Goal: Information Seeking & Learning: Learn about a topic

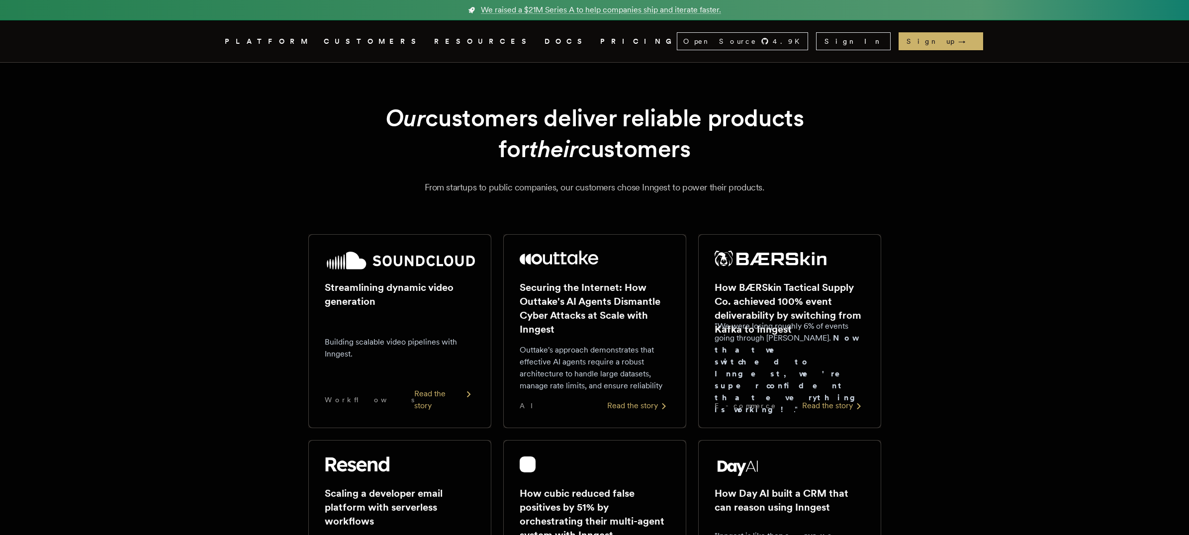
click at [600, 45] on link "PRICING" at bounding box center [638, 41] width 77 height 12
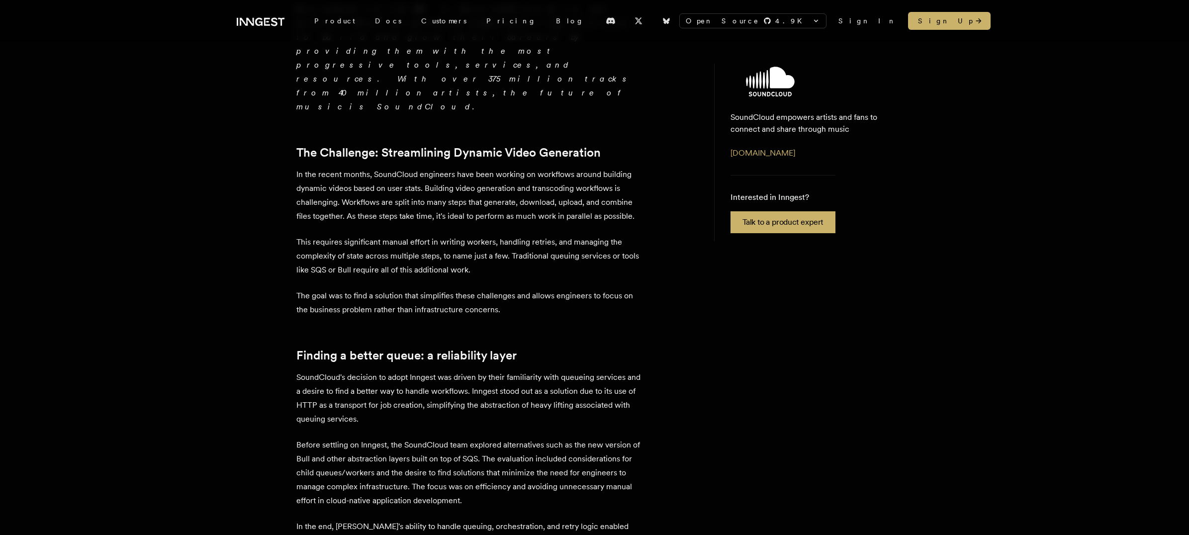
scroll to position [582, 0]
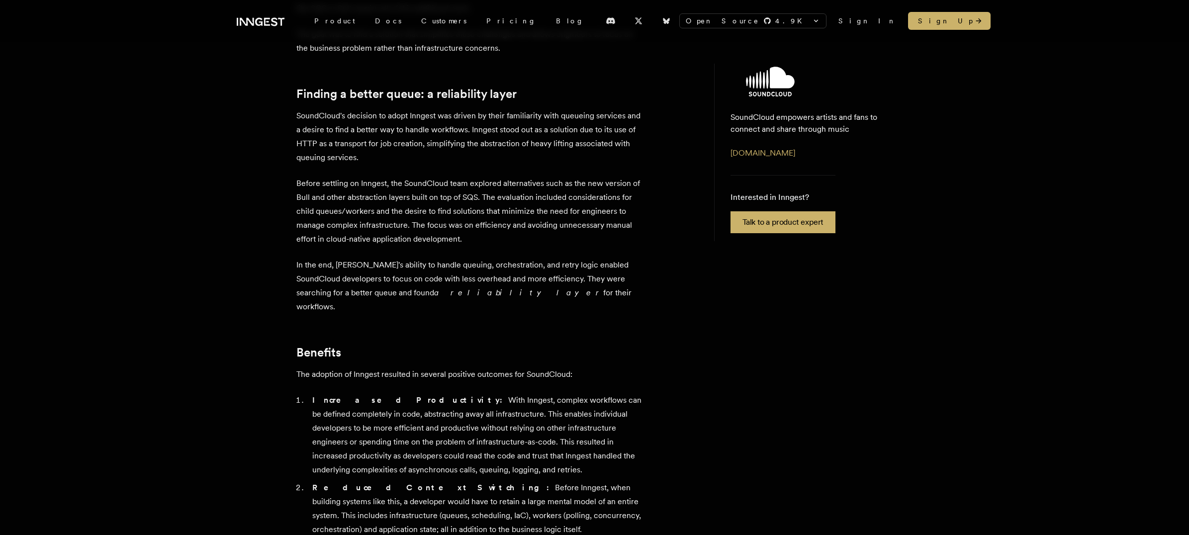
click at [268, 21] on icon at bounding box center [267, 21] width 3 height 1
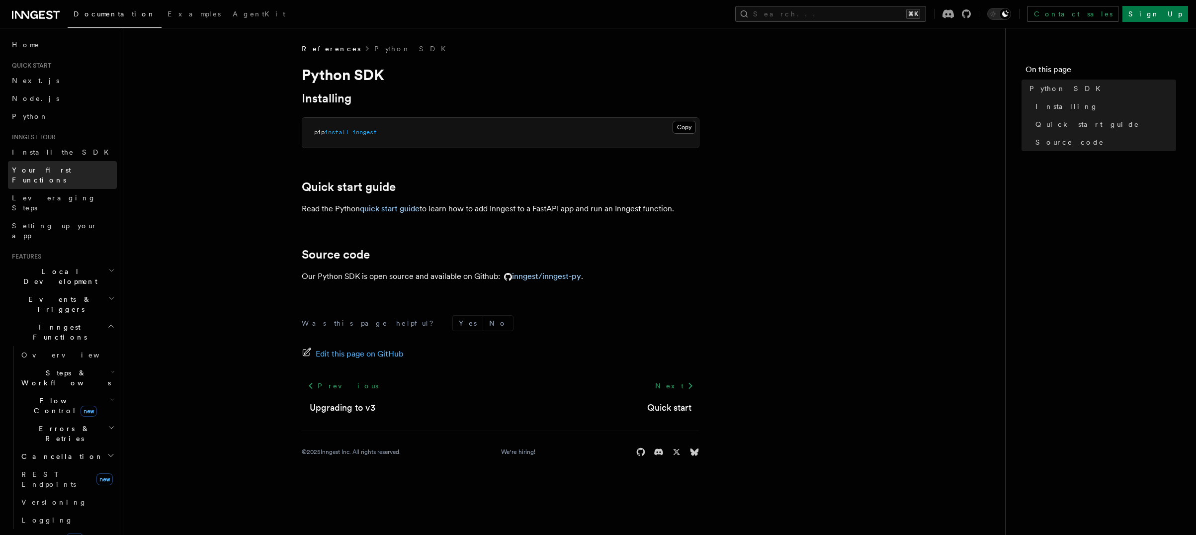
click at [42, 166] on span "Your first Functions" at bounding box center [41, 175] width 59 height 18
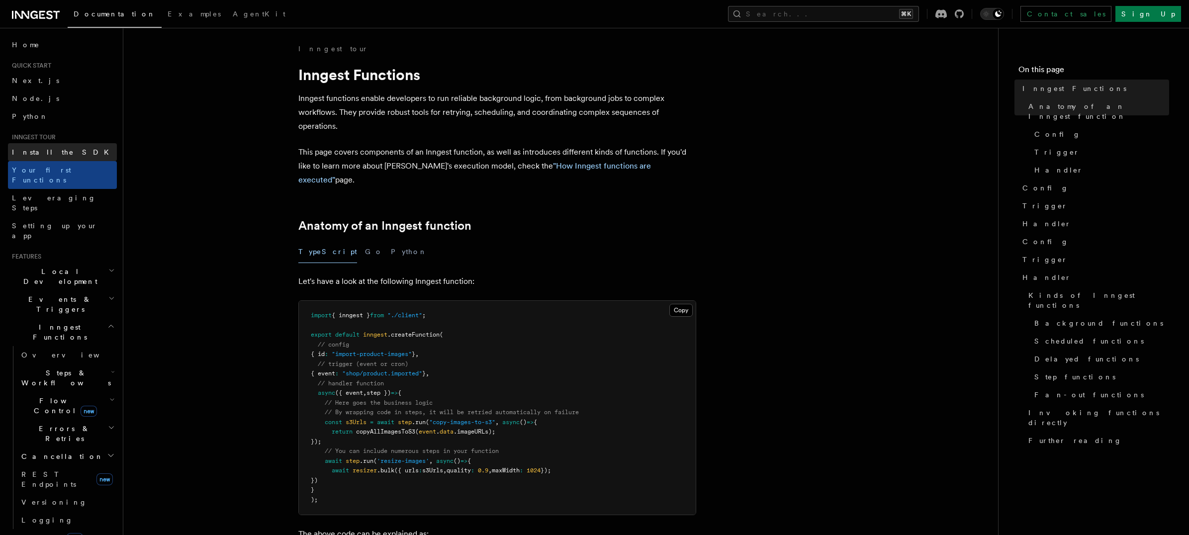
click at [43, 148] on span "Install the SDK" at bounding box center [63, 152] width 103 height 8
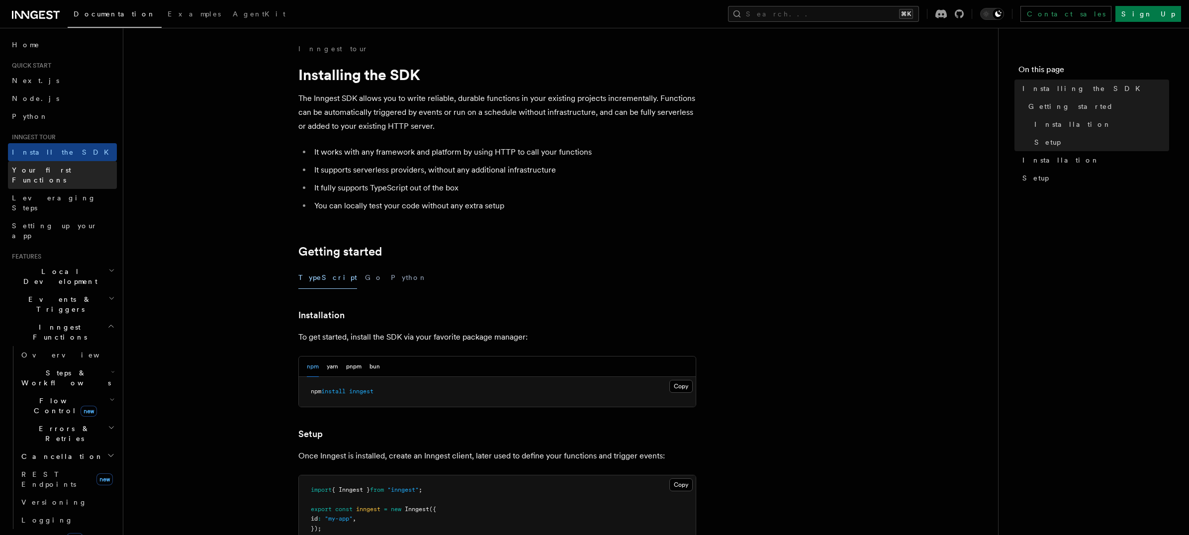
click at [49, 167] on span "Your first Functions" at bounding box center [41, 175] width 59 height 18
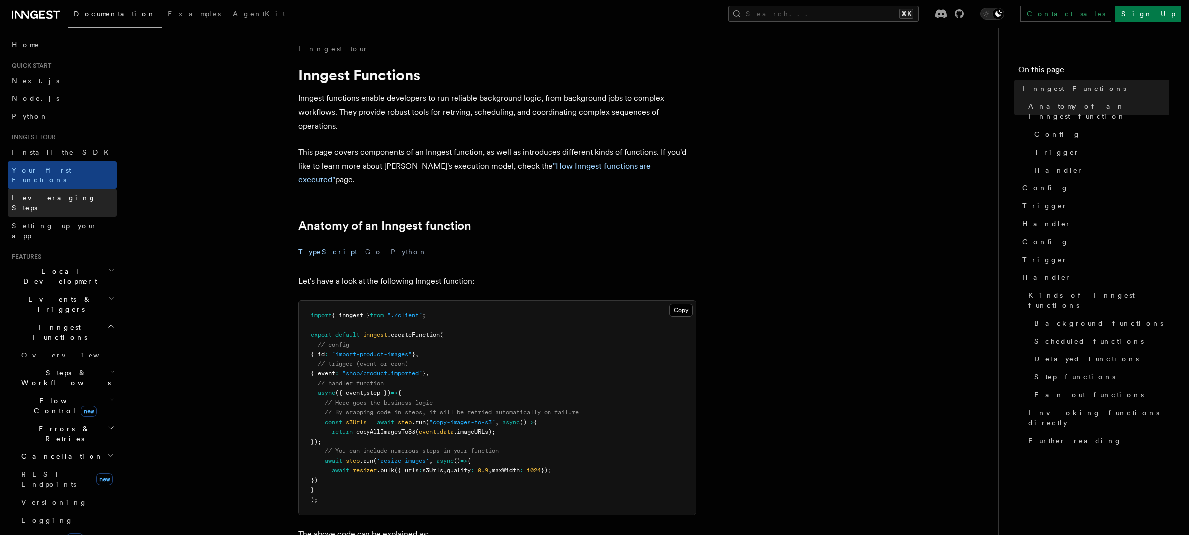
click at [45, 194] on span "Leveraging Steps" at bounding box center [54, 203] width 84 height 18
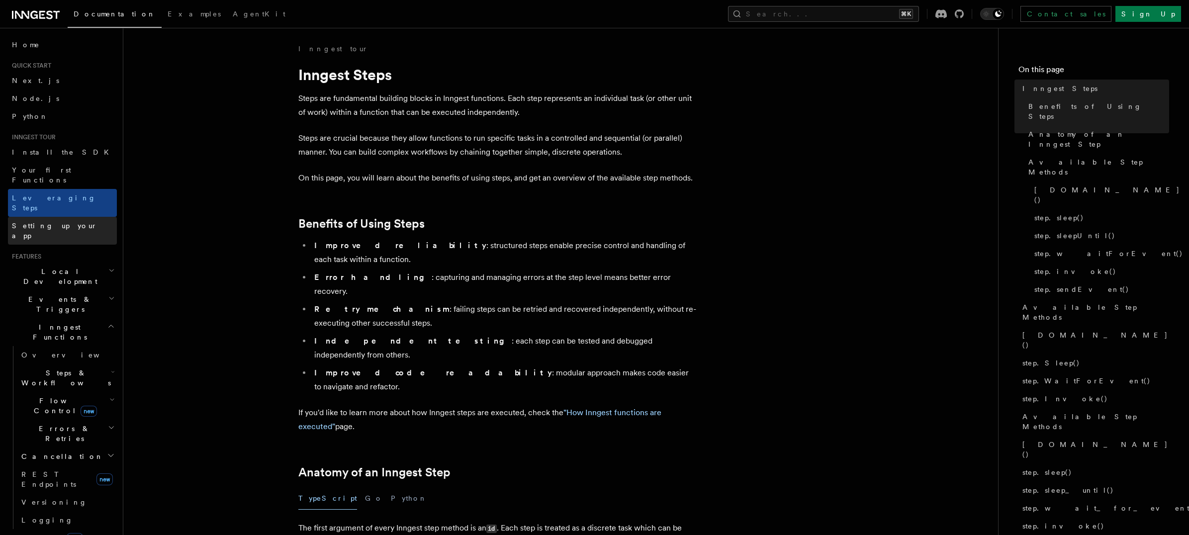
click at [46, 222] on span "Setting up your app" at bounding box center [55, 231] width 86 height 18
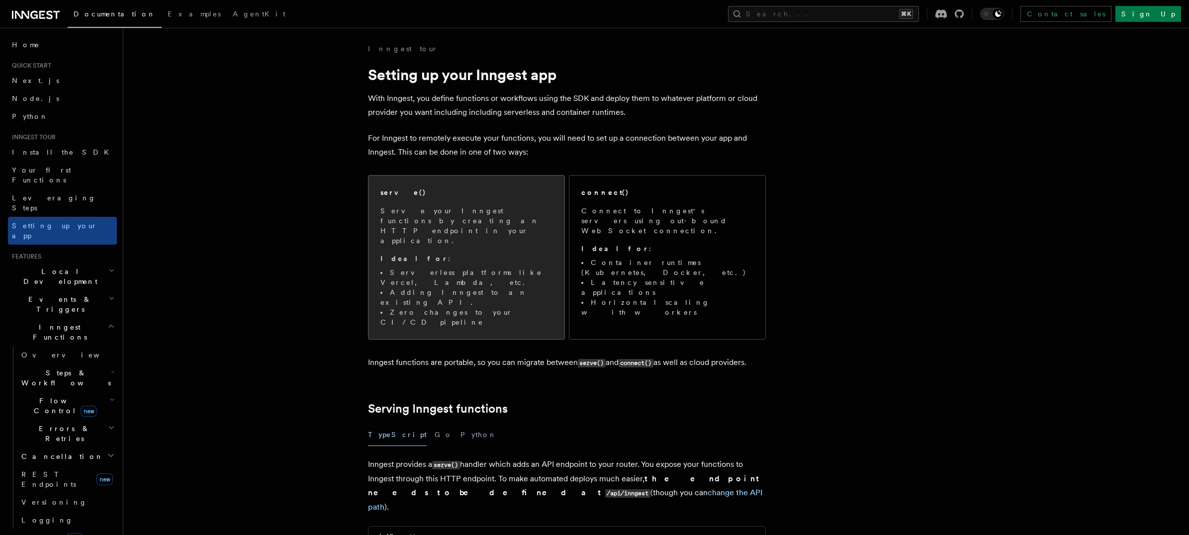
click at [501, 199] on div "serve() Serve your Inngest functions by creating an HTTP endpoint in your appli…" at bounding box center [466, 257] width 172 height 140
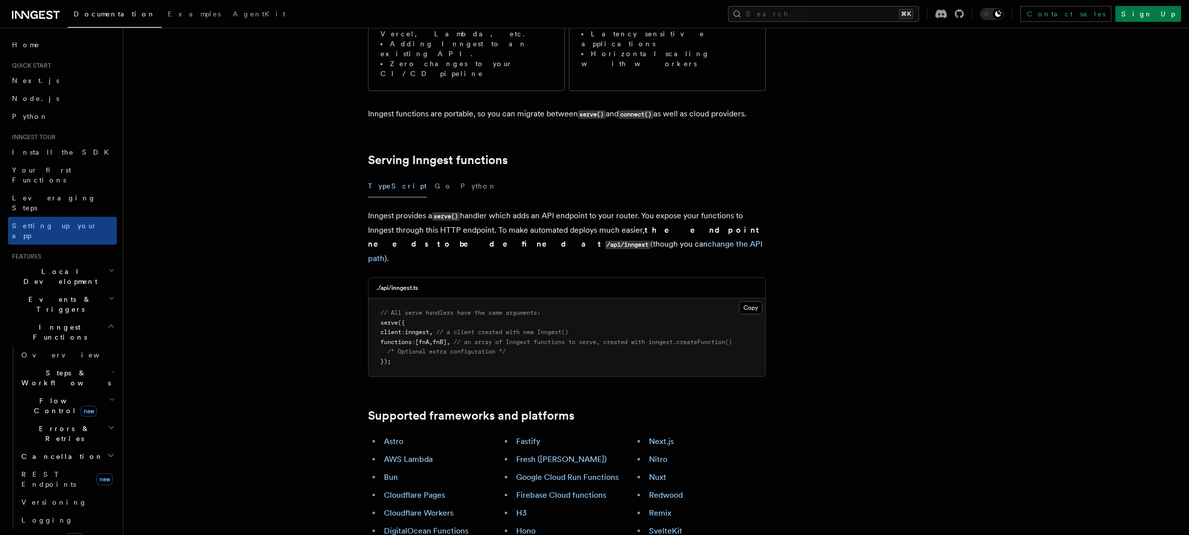
scroll to position [137, 0]
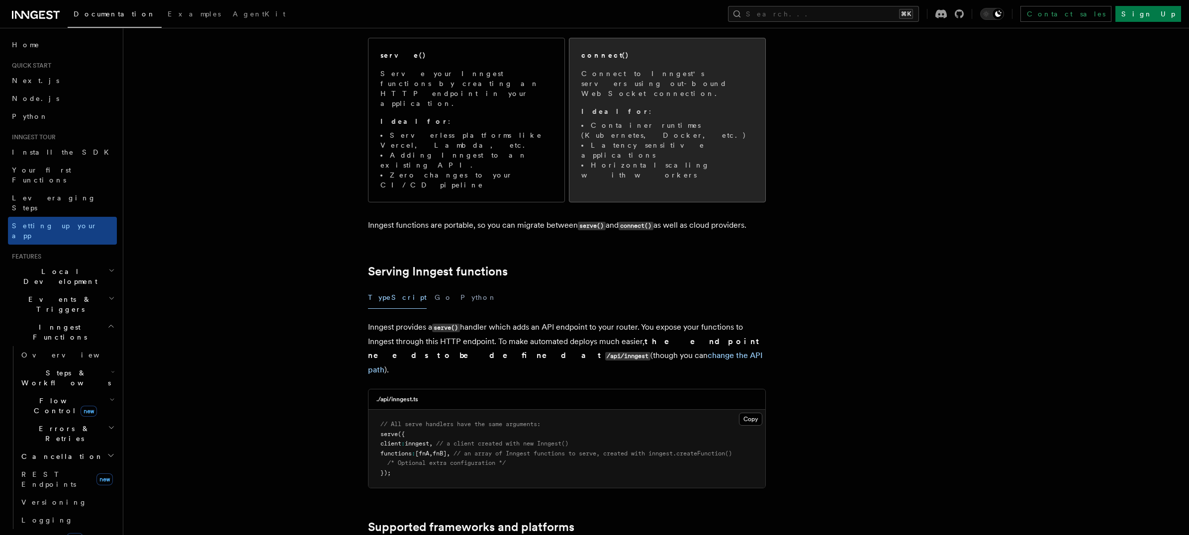
click at [624, 81] on p "Connect to Inngest's servers using out-bound WebSocket connection." at bounding box center [667, 84] width 172 height 30
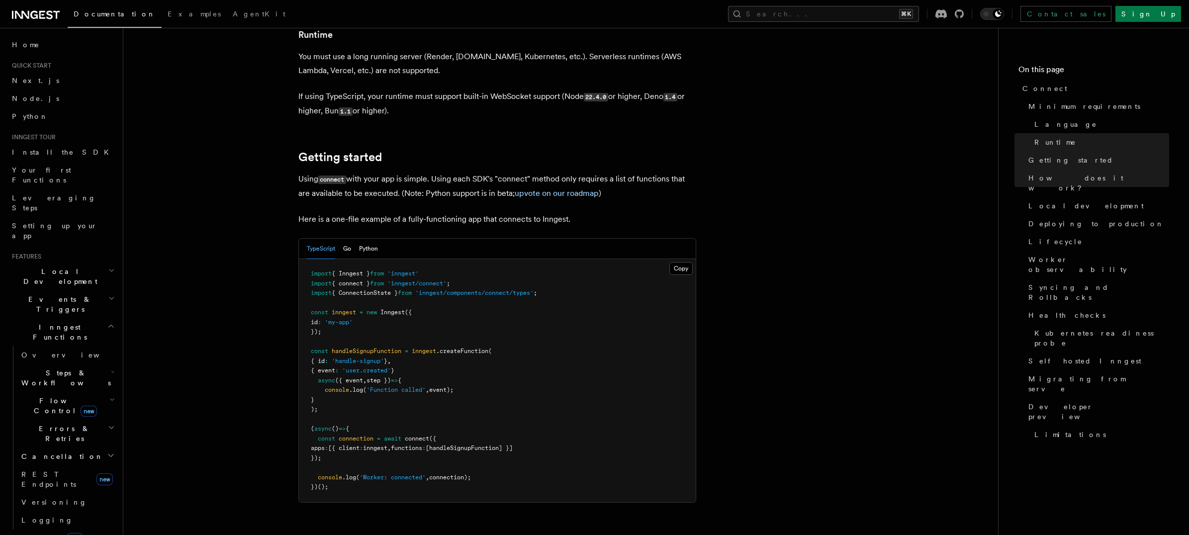
scroll to position [557, 0]
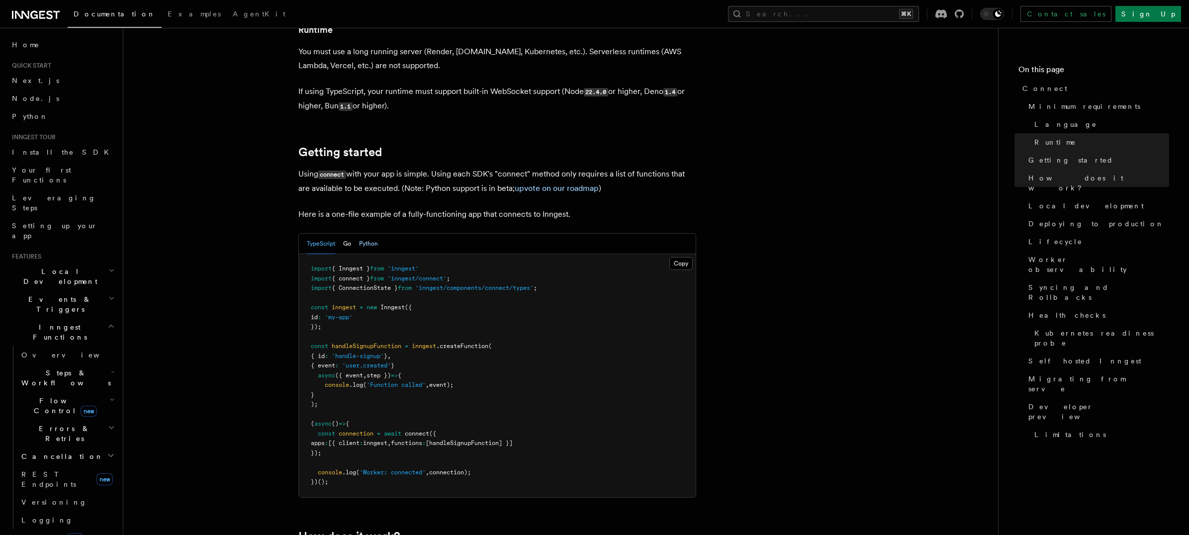
drag, startPoint x: 371, startPoint y: 189, endPoint x: 371, endPoint y: 201, distance: 11.4
click at [371, 234] on button "Python" at bounding box center [368, 244] width 19 height 20
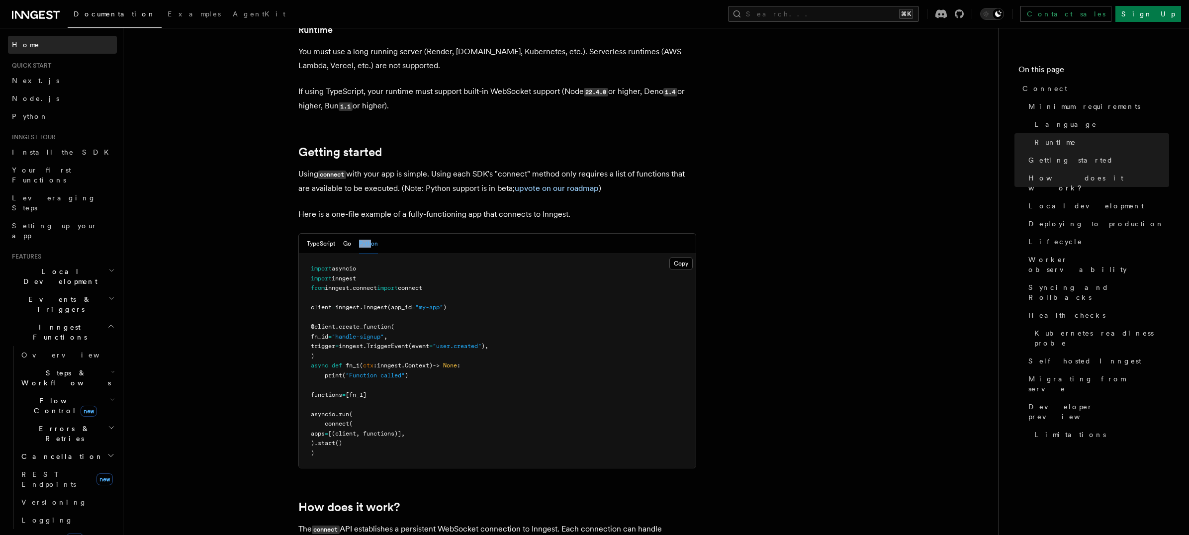
click at [19, 42] on span "Home" at bounding box center [26, 45] width 28 height 10
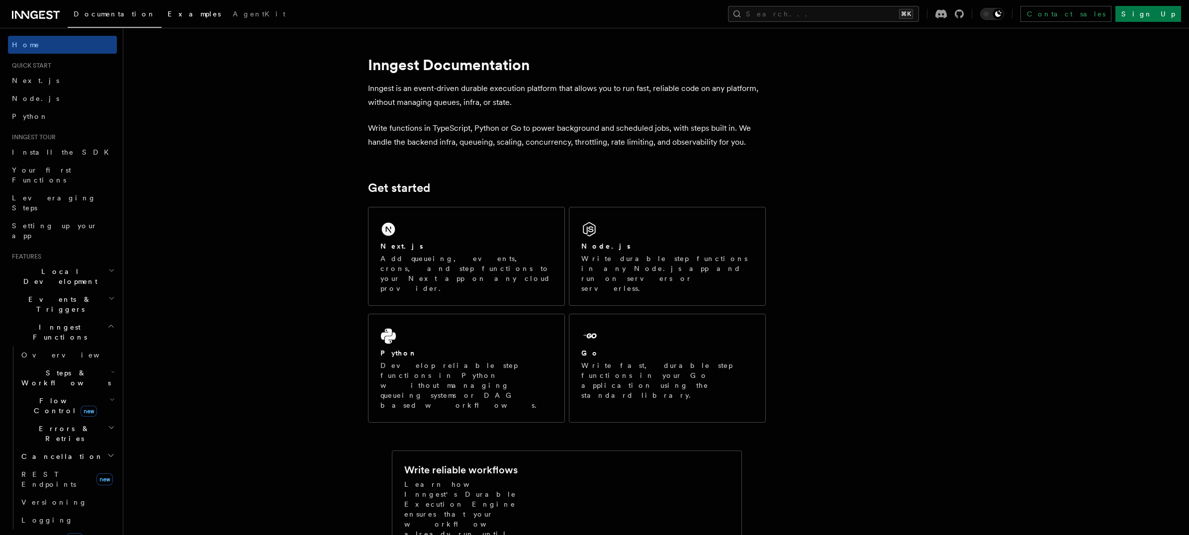
click at [168, 17] on span "Examples" at bounding box center [194, 14] width 53 height 8
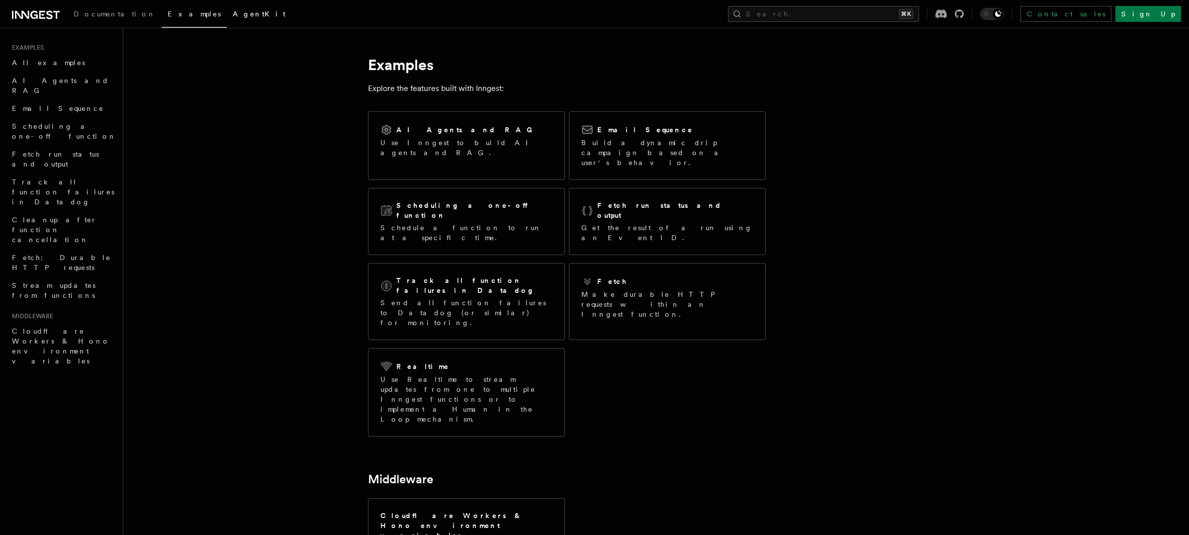
click at [227, 4] on link "AgentKit" at bounding box center [259, 15] width 65 height 24
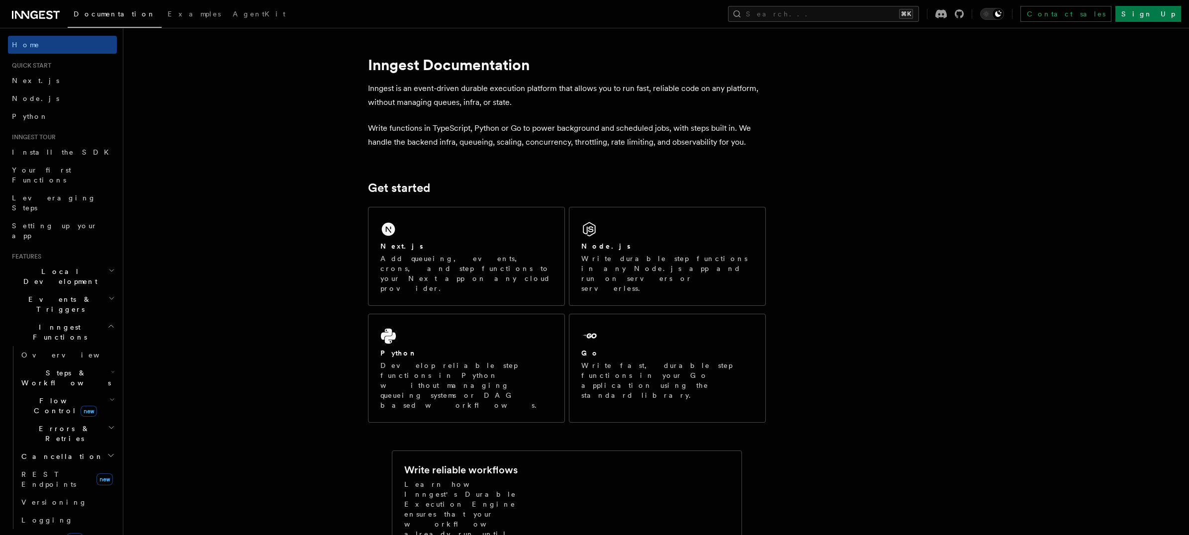
scroll to position [557, 0]
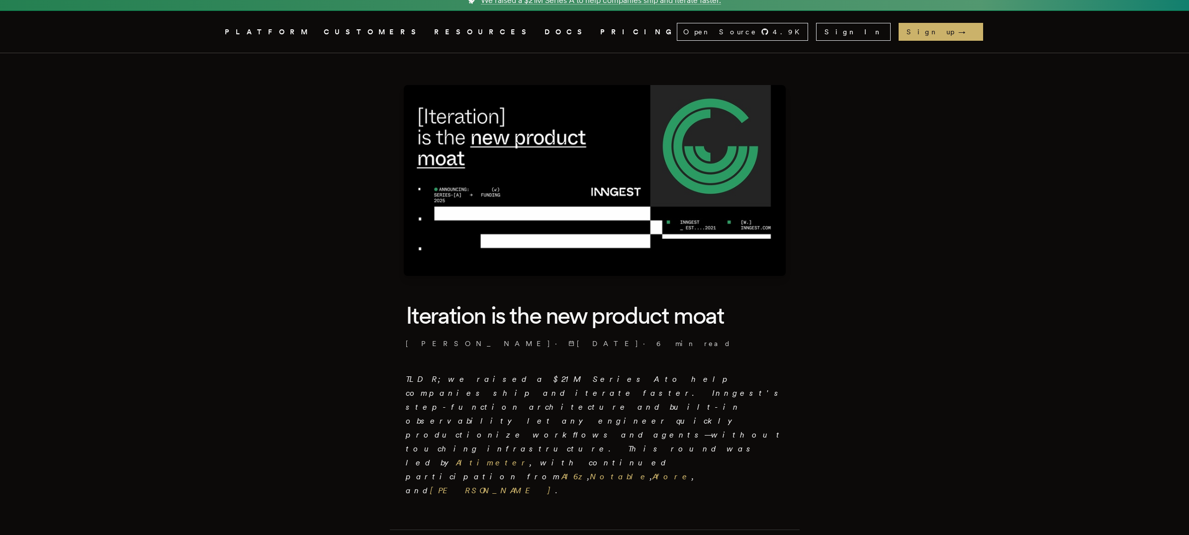
scroll to position [12, 0]
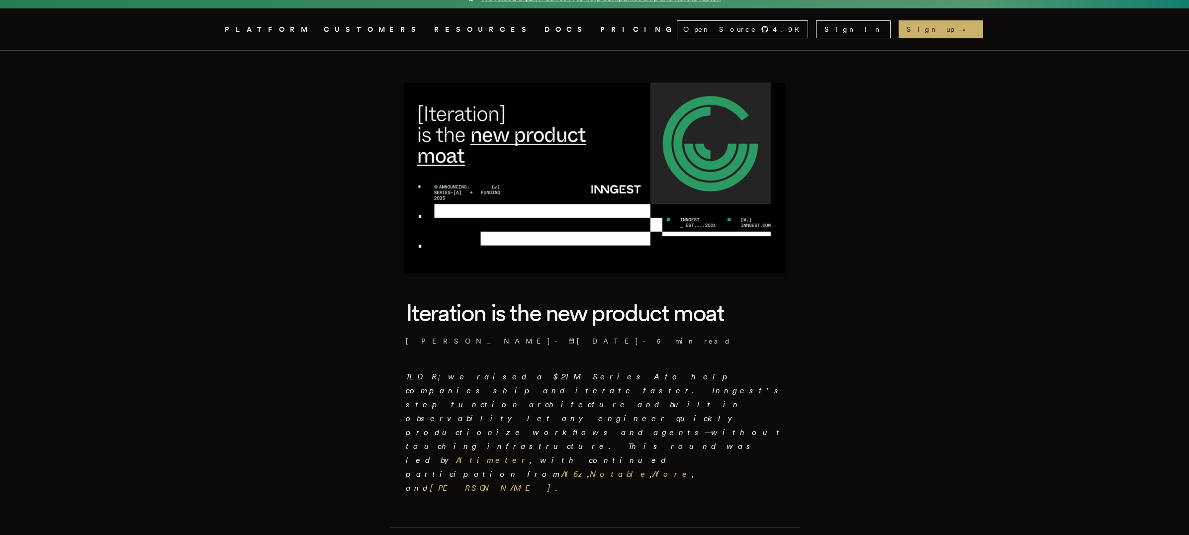
click at [539, 379] on em "TLDR; we raised a $21M Series A to help companies ship and iterate faster. Inng…" at bounding box center [595, 432] width 378 height 121
click at [537, 379] on em "TLDR; we raised a $21M Series A to help companies ship and iterate faster. Inng…" at bounding box center [595, 432] width 378 height 121
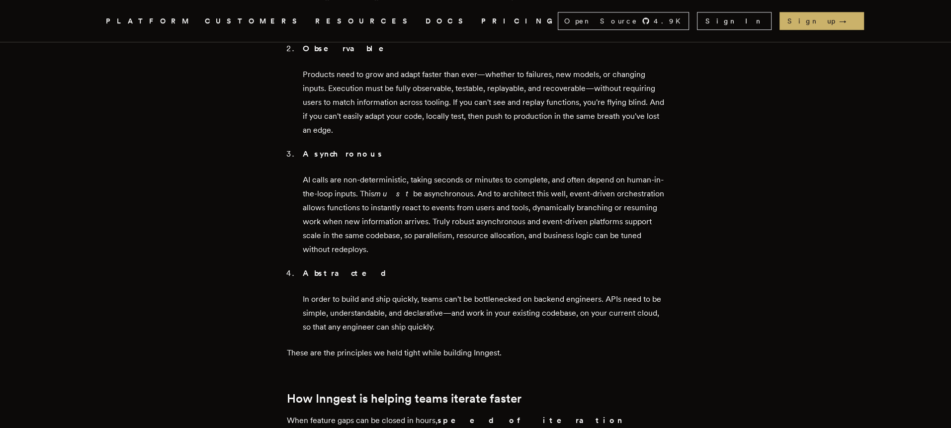
scroll to position [1223, 0]
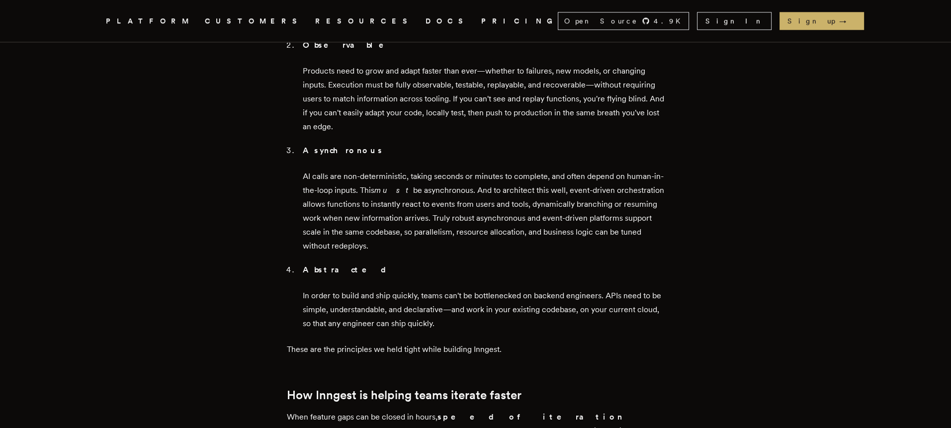
click at [526, 289] on p "In order to build and ship quickly, teams can't be bottlenecked on backend engi…" at bounding box center [484, 310] width 362 height 42
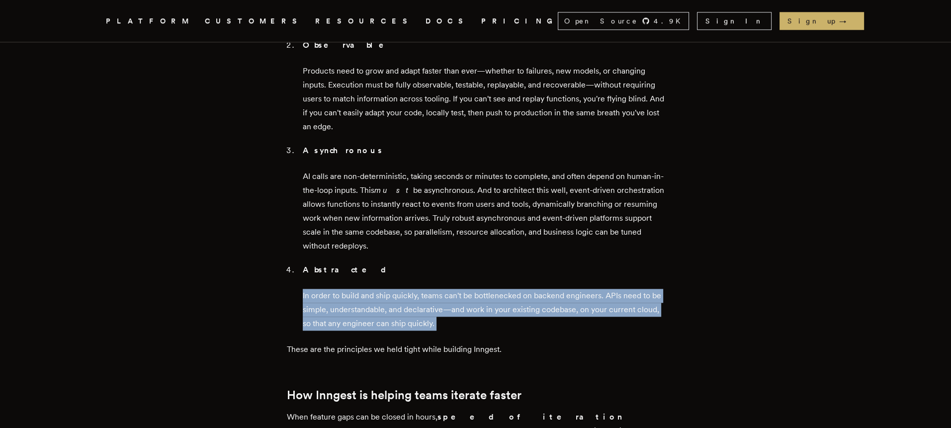
click at [526, 289] on p "In order to build and ship quickly, teams can't be bottlenecked on backend engi…" at bounding box center [484, 310] width 362 height 42
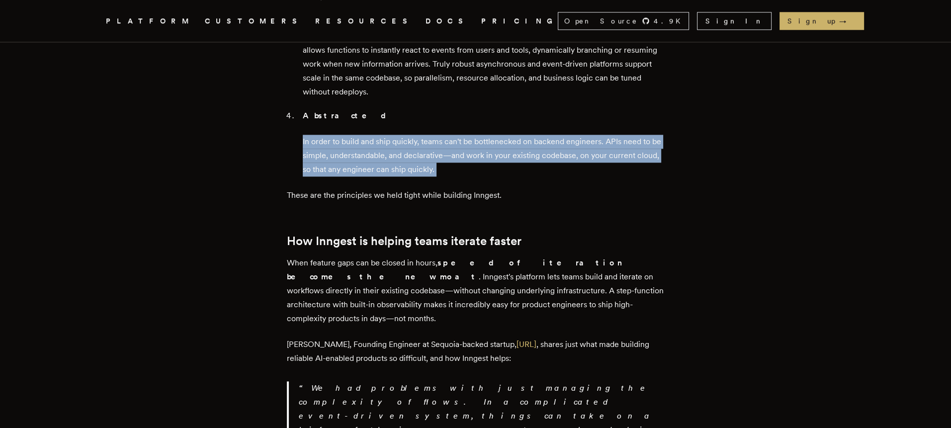
scroll to position [1403, 0]
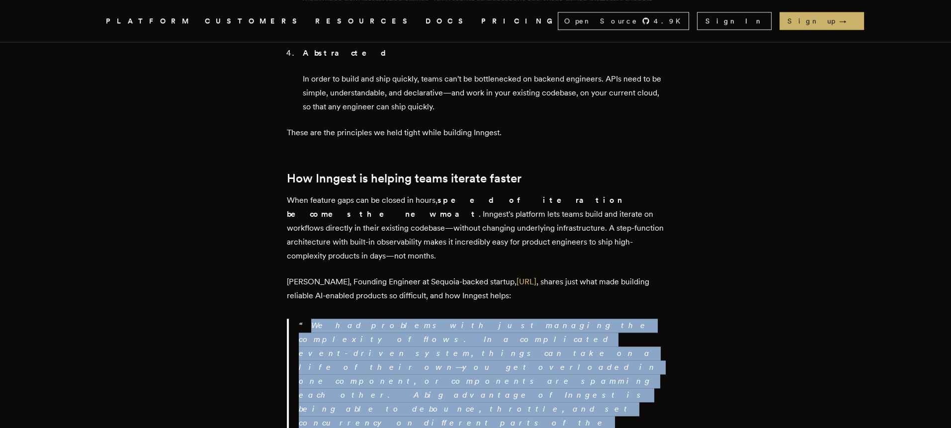
scroll to position [1519, 0]
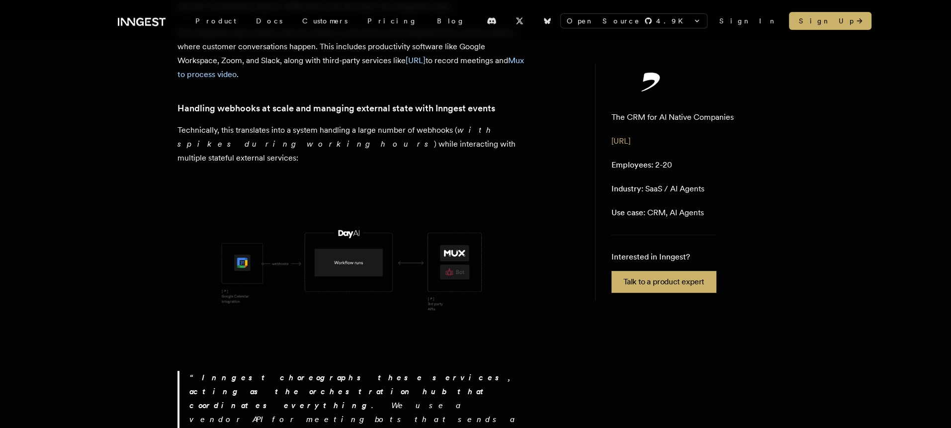
scroll to position [527, 0]
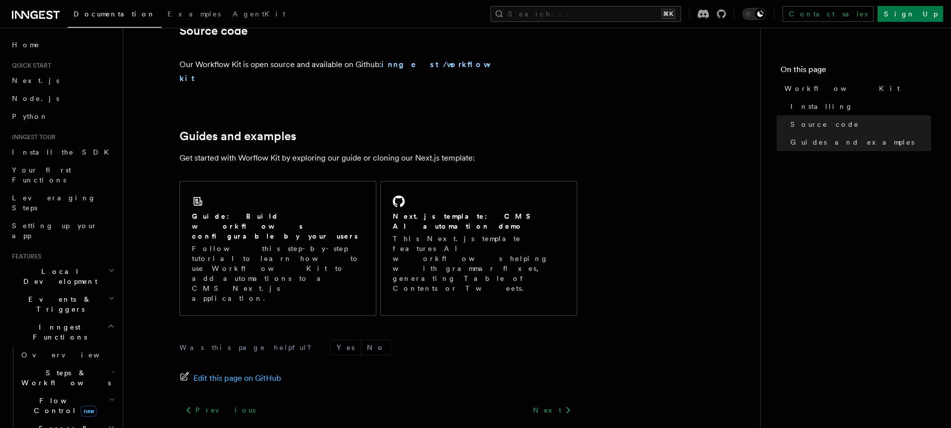
scroll to position [182, 0]
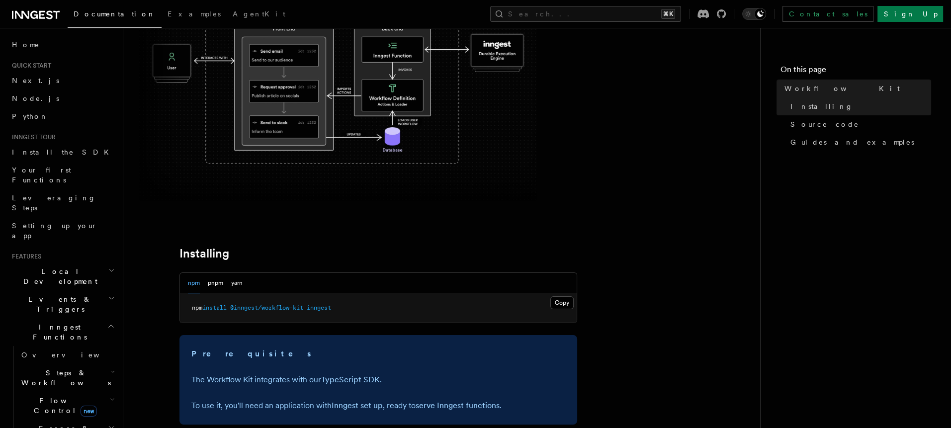
click at [59, 364] on h2 "Steps & Workflows" at bounding box center [66, 378] width 99 height 28
click at [75, 392] on link "Overview" at bounding box center [72, 401] width 90 height 18
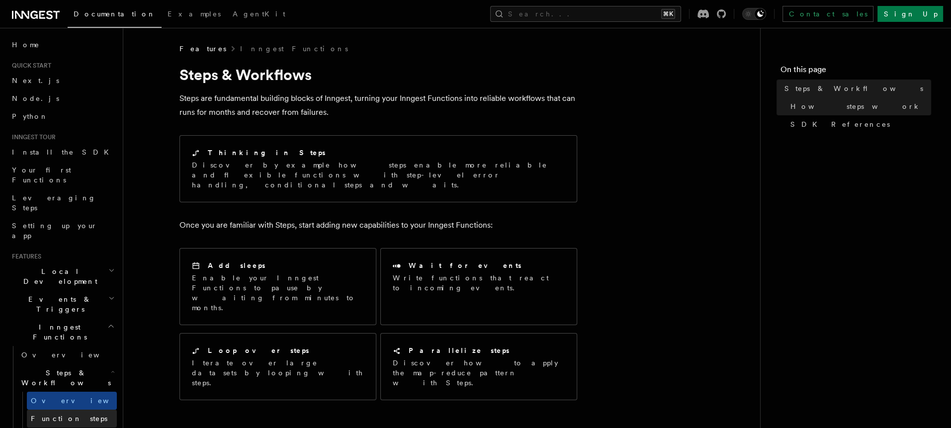
click at [78, 410] on link "Function steps" at bounding box center [72, 419] width 90 height 18
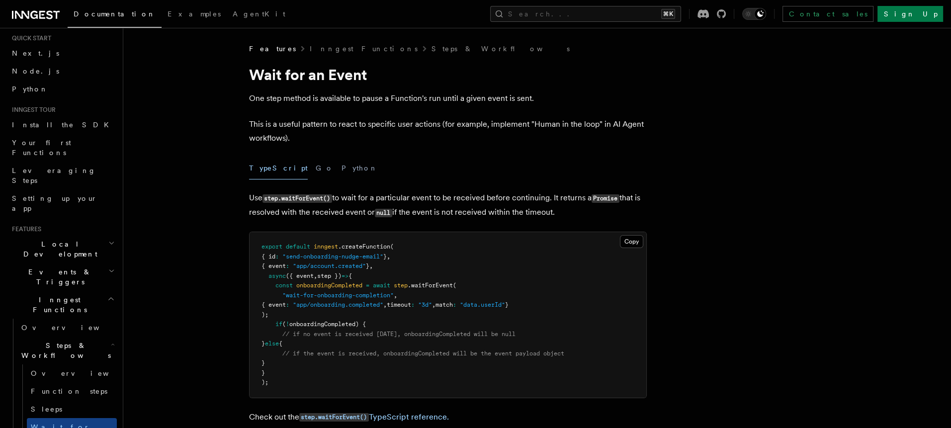
scroll to position [111, 0]
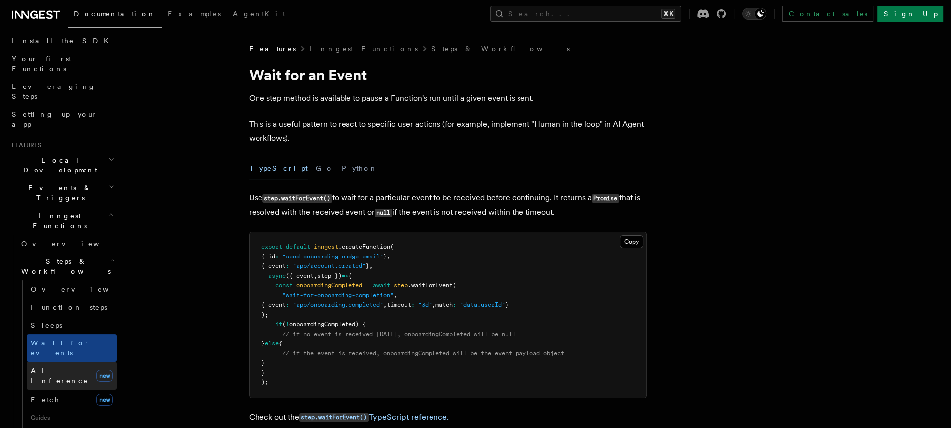
click at [52, 362] on link "AI Inference new" at bounding box center [72, 376] width 90 height 28
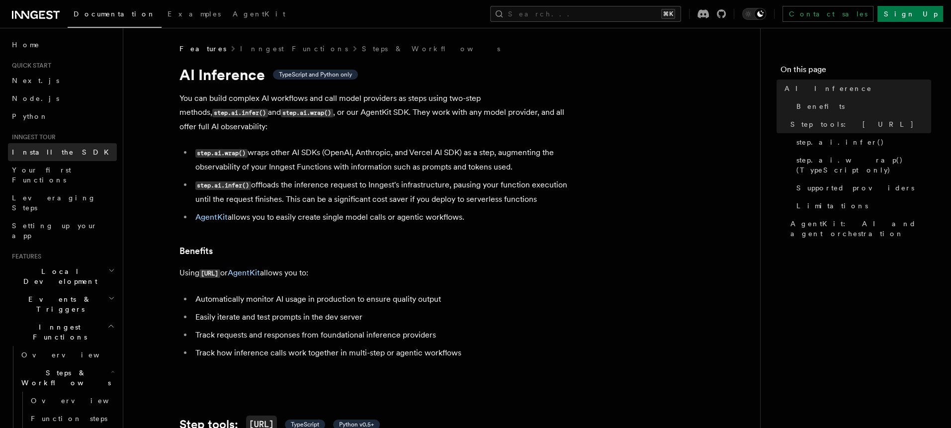
click at [28, 150] on span "Install the SDK" at bounding box center [63, 152] width 103 height 8
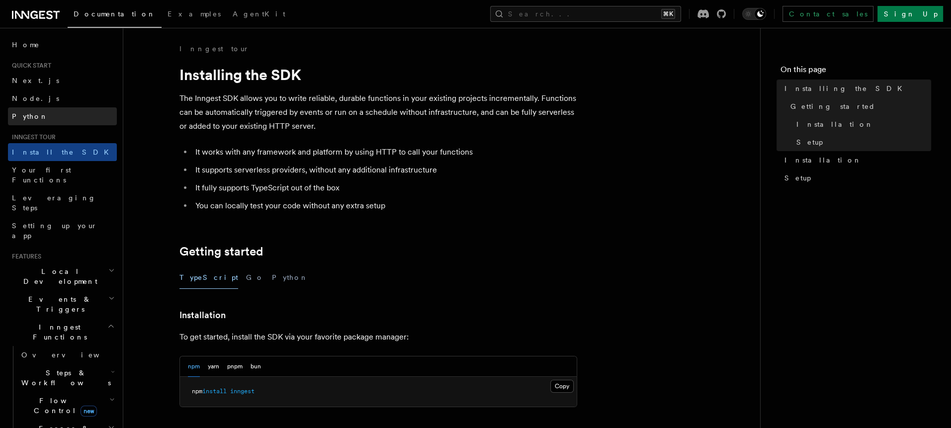
click at [63, 121] on link "Python" at bounding box center [62, 116] width 109 height 18
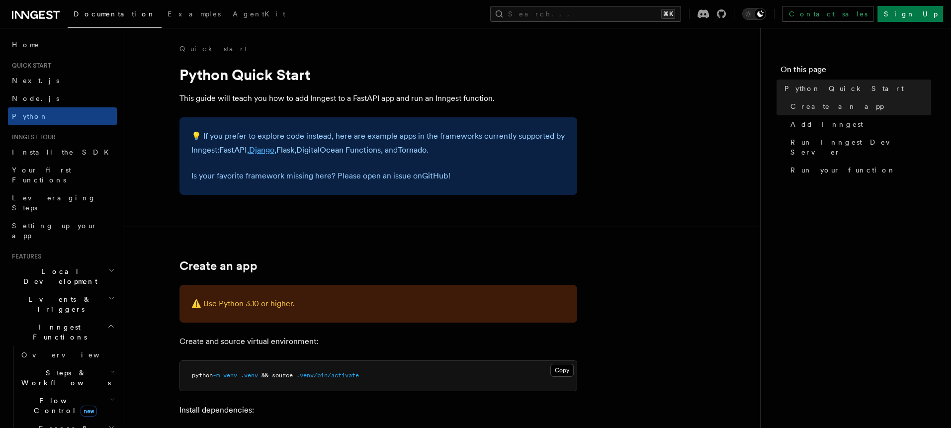
click at [267, 152] on link "Django" at bounding box center [261, 149] width 25 height 9
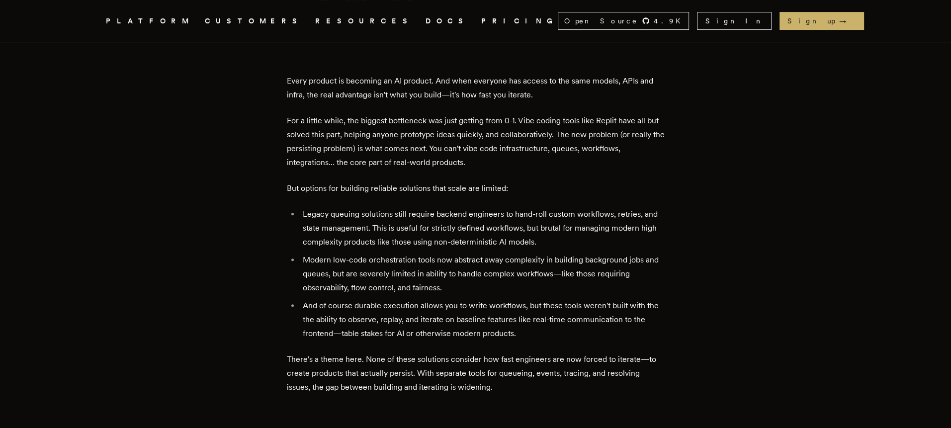
scroll to position [125, 0]
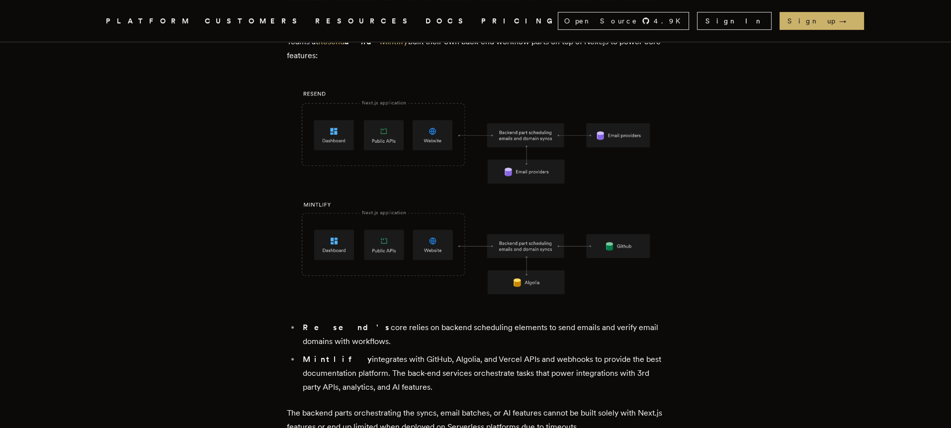
scroll to position [633, 0]
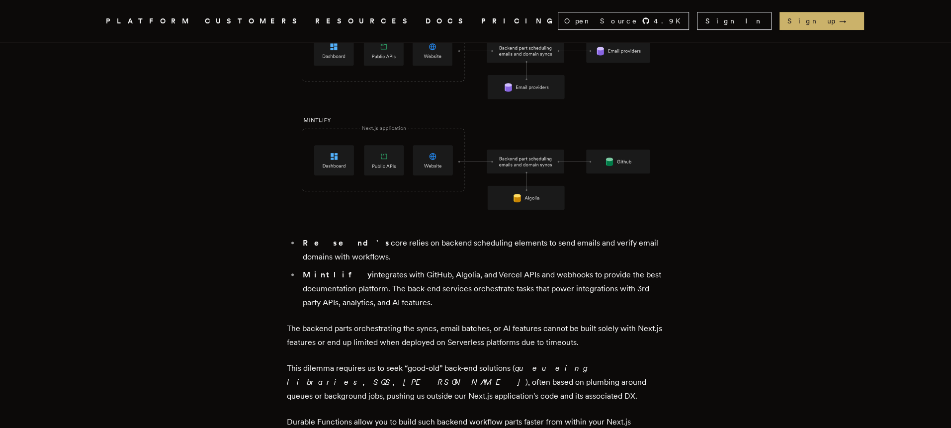
click at [365, 236] on li "Resend's core relies on backend scheduling elements to send emails and verify e…" at bounding box center [482, 250] width 365 height 28
click at [367, 236] on li "Resend's core relies on backend scheduling elements to send emails and verify e…" at bounding box center [482, 250] width 365 height 28
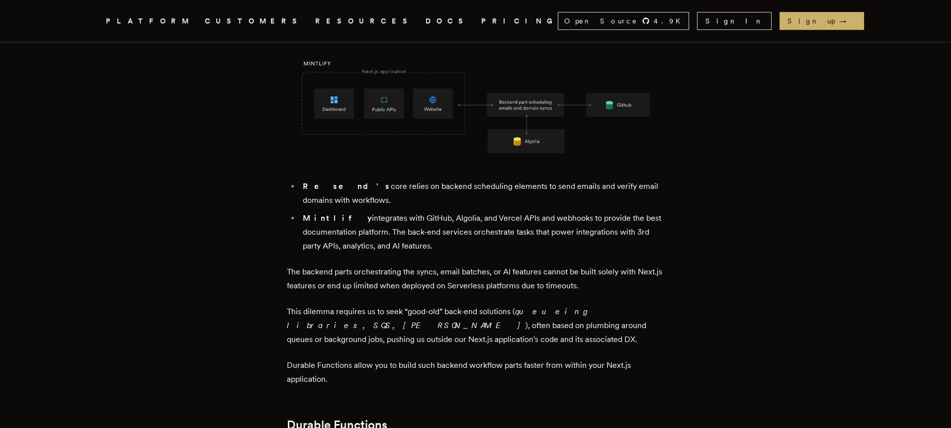
scroll to position [716, 0]
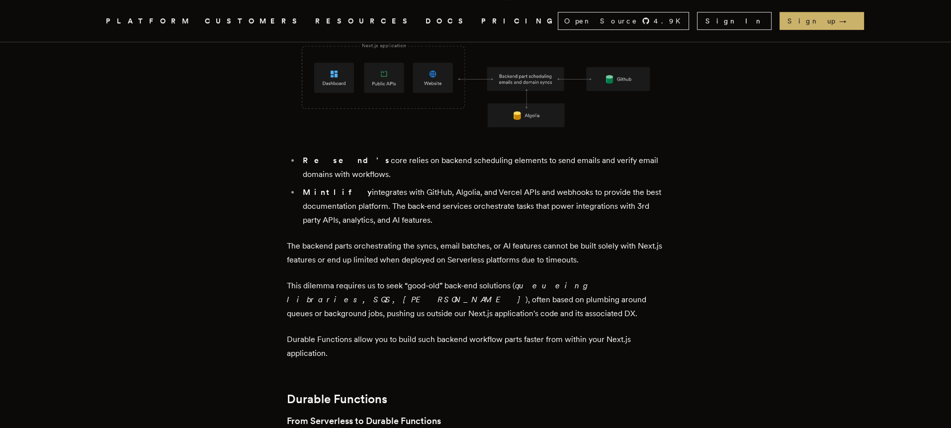
click at [353, 239] on p "The backend parts orchestrating the syncs, email batches, or AI features cannot…" at bounding box center [476, 253] width 378 height 28
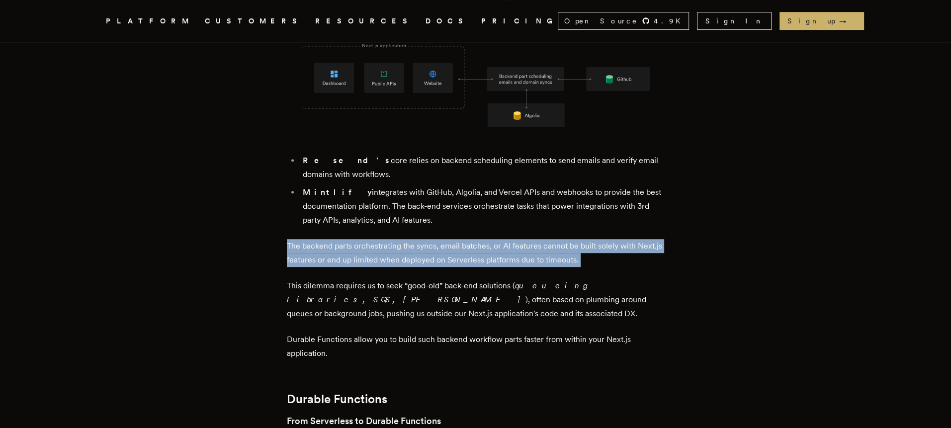
click at [353, 239] on p "The backend parts orchestrating the syncs, email batches, or AI features cannot…" at bounding box center [476, 253] width 378 height 28
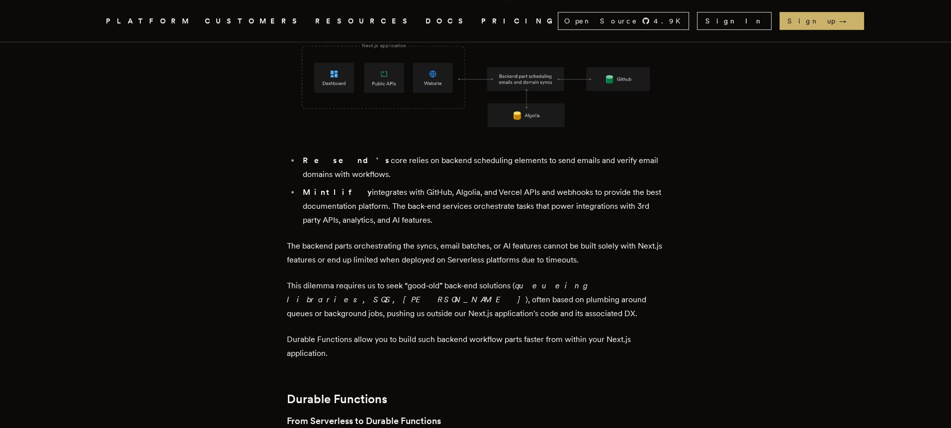
click at [347, 279] on p "This dilemma requires us to seek “good-old” back-end solutions ( queueing libra…" at bounding box center [476, 300] width 378 height 42
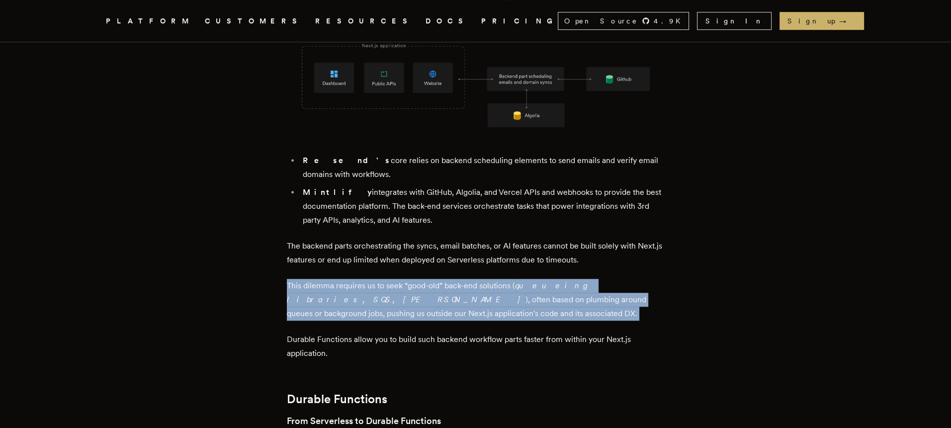
click at [347, 279] on p "This dilemma requires us to seek “good-old” back-end solutions ( queueing libra…" at bounding box center [476, 300] width 378 height 42
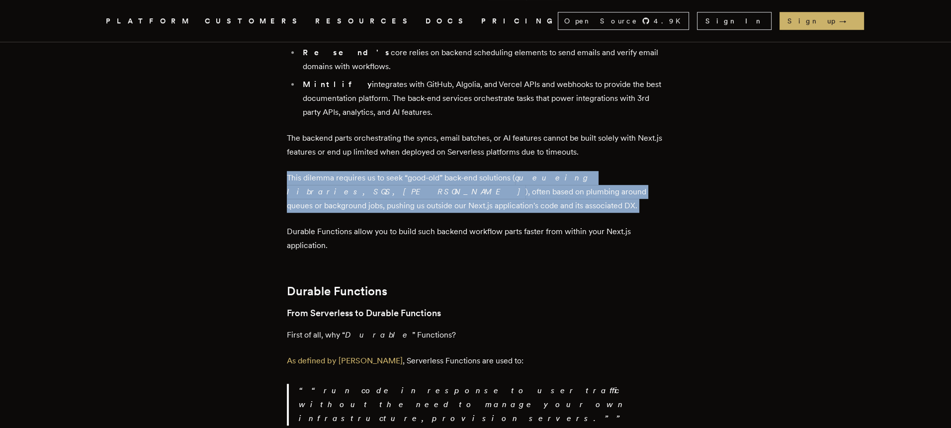
scroll to position [824, 0]
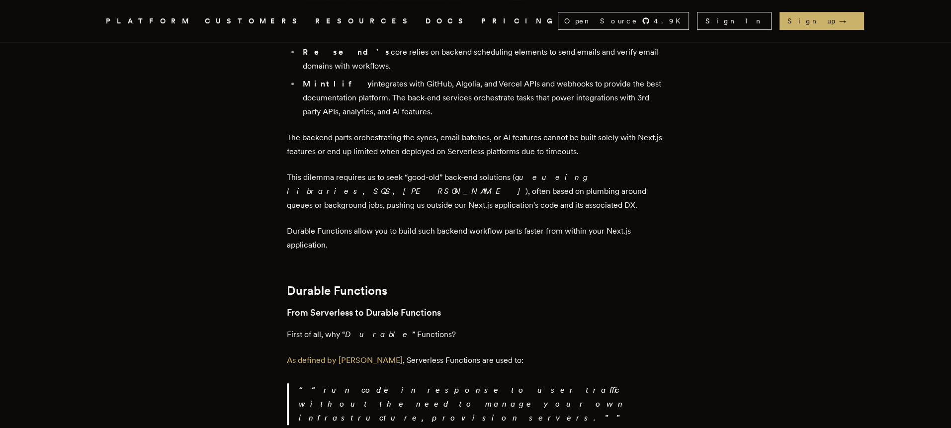
click at [433, 224] on p "Durable Functions allow you to build such backend workflow parts faster from wi…" at bounding box center [476, 238] width 378 height 28
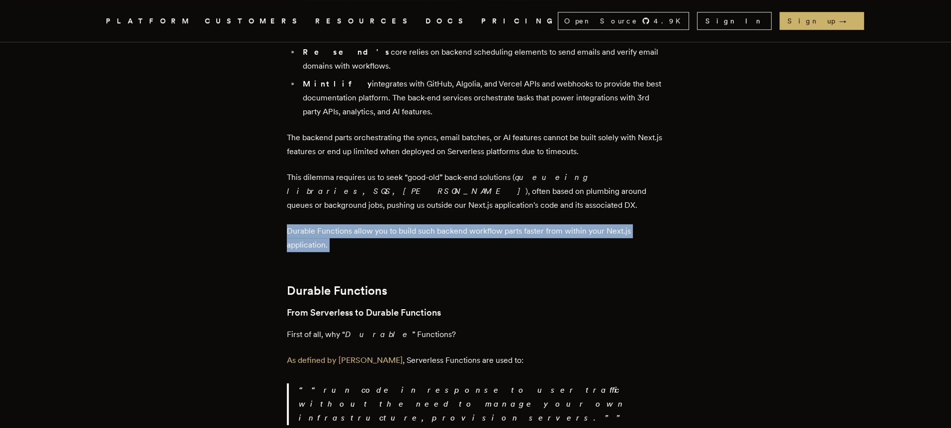
click at [433, 224] on p "Durable Functions allow you to build such backend workflow parts faster from wi…" at bounding box center [476, 238] width 378 height 28
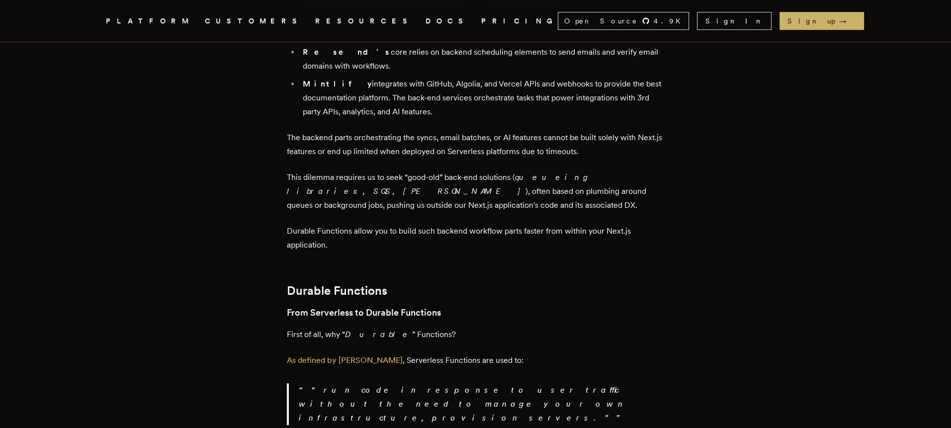
click at [347, 306] on h3 "From Serverless to Durable Functions" at bounding box center [476, 313] width 378 height 14
click at [382, 328] on p "First of all, why “ Durable ” Functions?" at bounding box center [476, 335] width 378 height 14
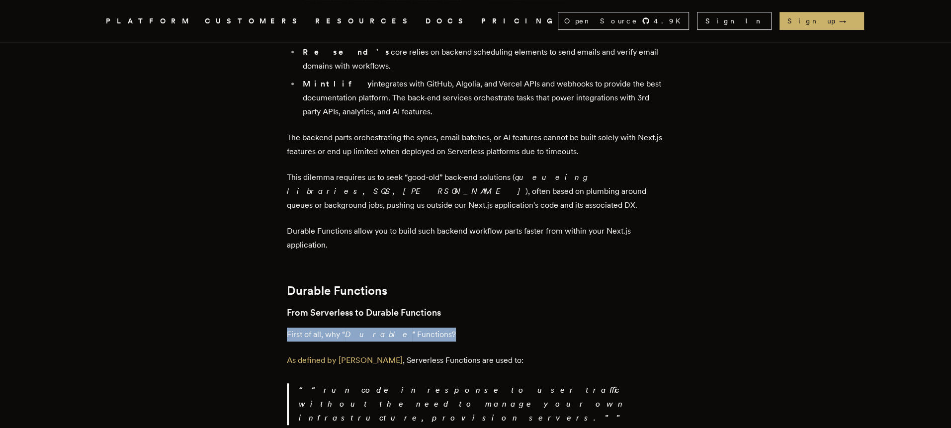
click at [382, 328] on p "First of all, why “ Durable ” Functions?" at bounding box center [476, 335] width 378 height 14
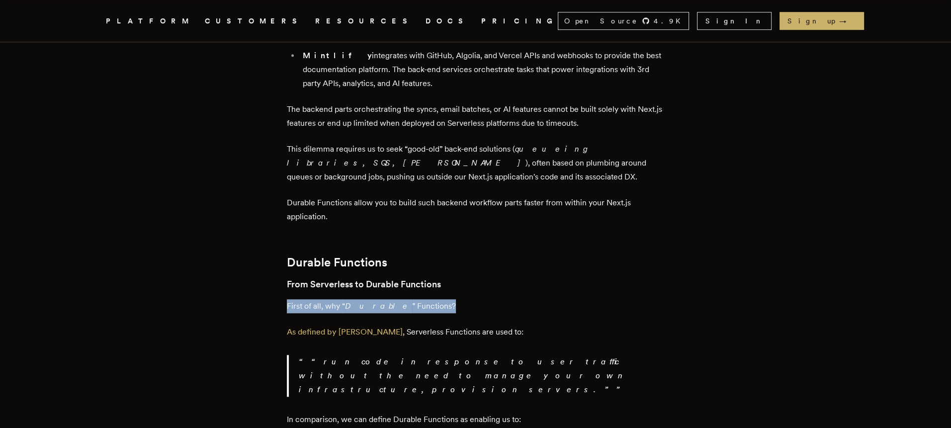
scroll to position [856, 0]
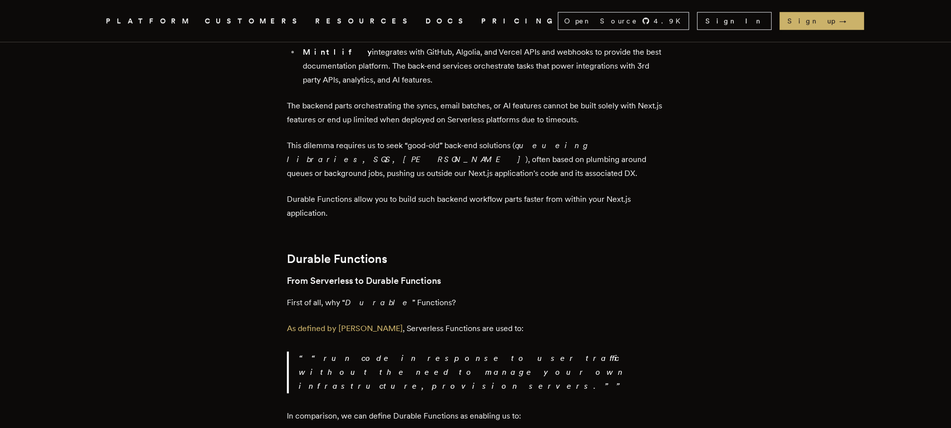
click at [437, 322] on p "As defined by Lee Robinson , Serverless Functions are used to:" at bounding box center [476, 329] width 378 height 14
click at [436, 322] on p "As defined by Lee Robinson , Serverless Functions are used to:" at bounding box center [476, 329] width 378 height 14
click at [375, 352] on p "“ run code in response to user traffic without the need to manage your own infr…" at bounding box center [482, 373] width 366 height 42
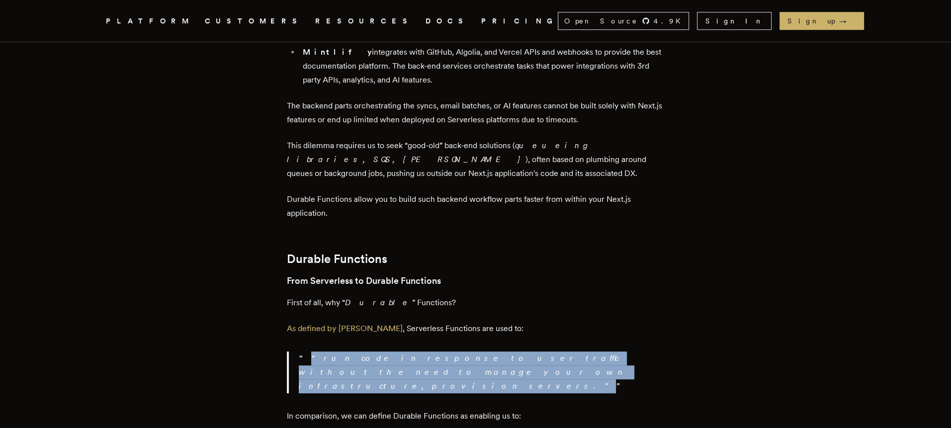
click at [375, 352] on p "“ run code in response to user traffic without the need to manage your own infr…" at bounding box center [482, 373] width 366 height 42
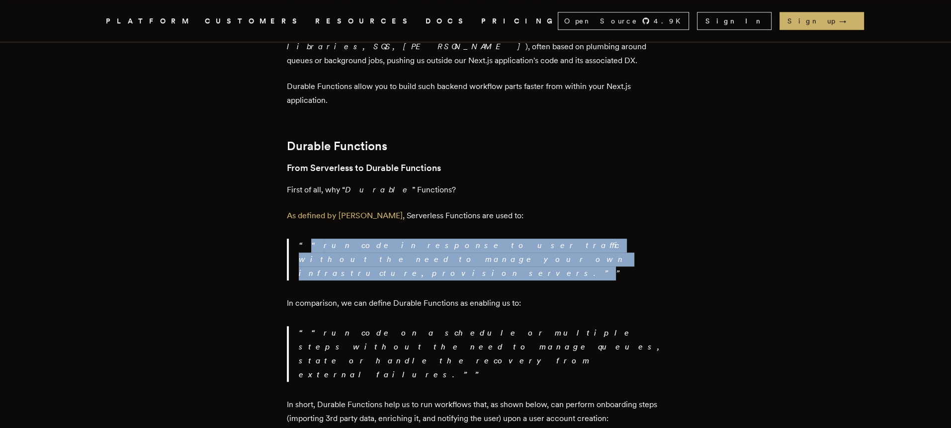
scroll to position [972, 0]
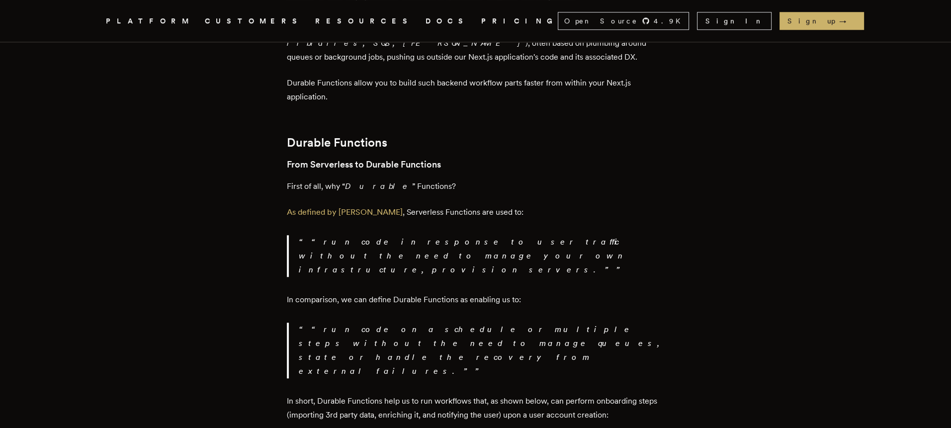
click at [386, 293] on p "In comparison, we can define Durable Functions as enabling us to:" at bounding box center [476, 300] width 378 height 14
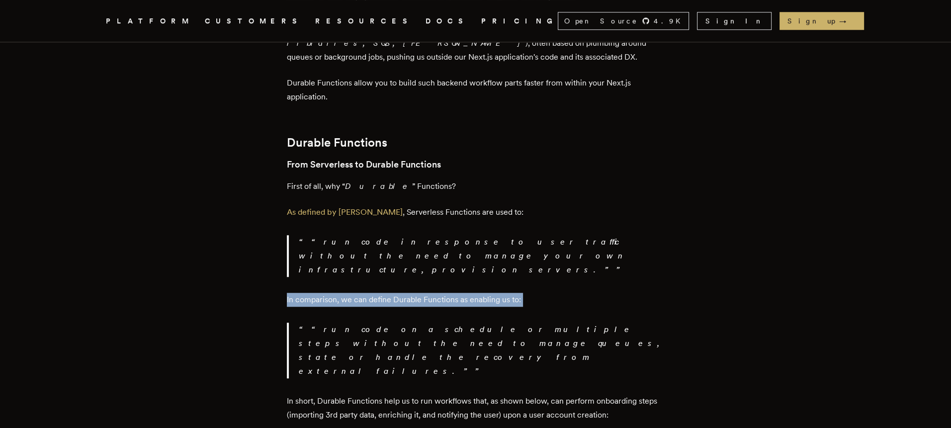
click at [386, 293] on p "In comparison, we can define Durable Functions as enabling us to:" at bounding box center [476, 300] width 378 height 14
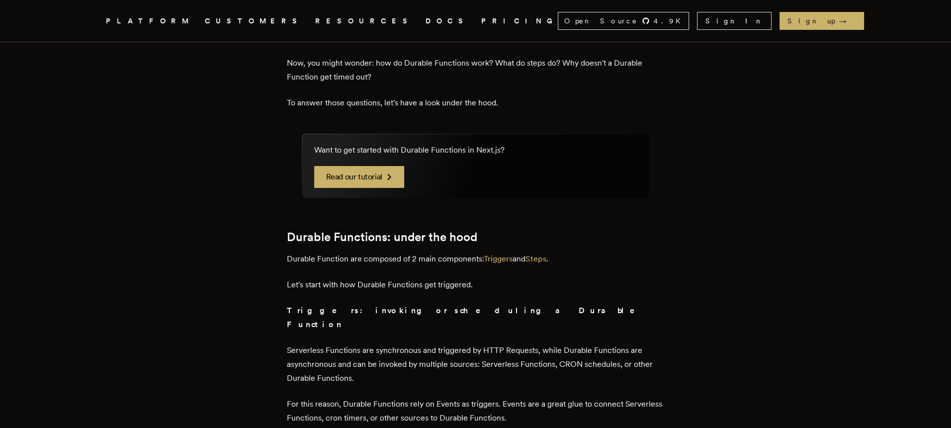
scroll to position [4789, 0]
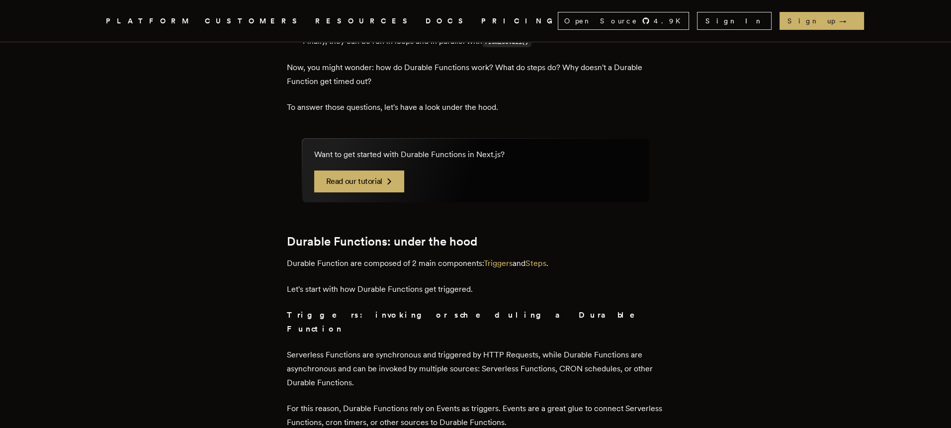
click at [372, 257] on p "Durable Function are composed of 2 main components: Triggers and Steps ." at bounding box center [476, 264] width 378 height 14
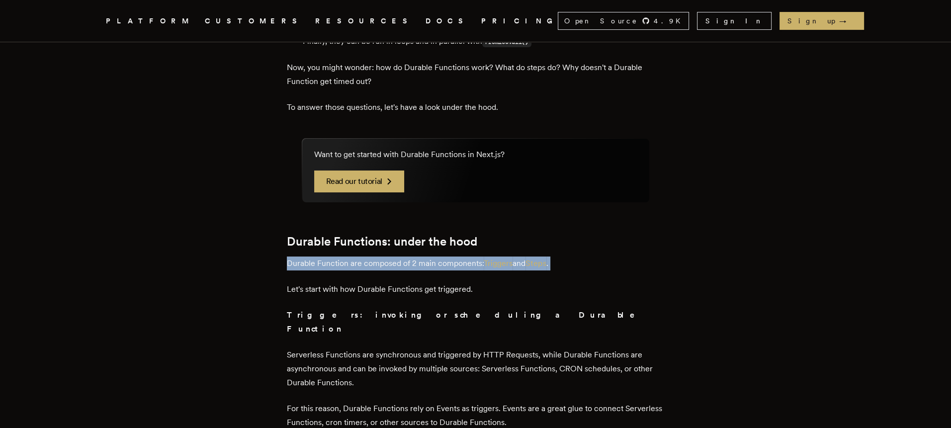
click at [372, 257] on p "Durable Function are composed of 2 main components: Triggers and Steps ." at bounding box center [476, 264] width 378 height 14
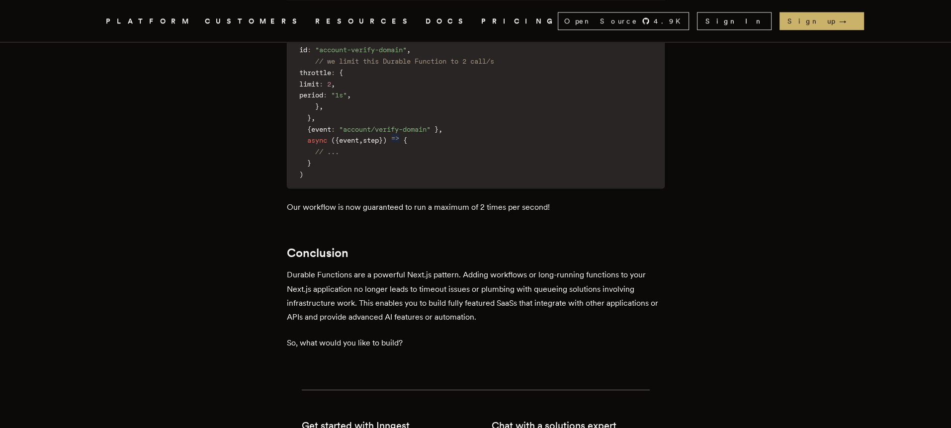
scroll to position [6845, 0]
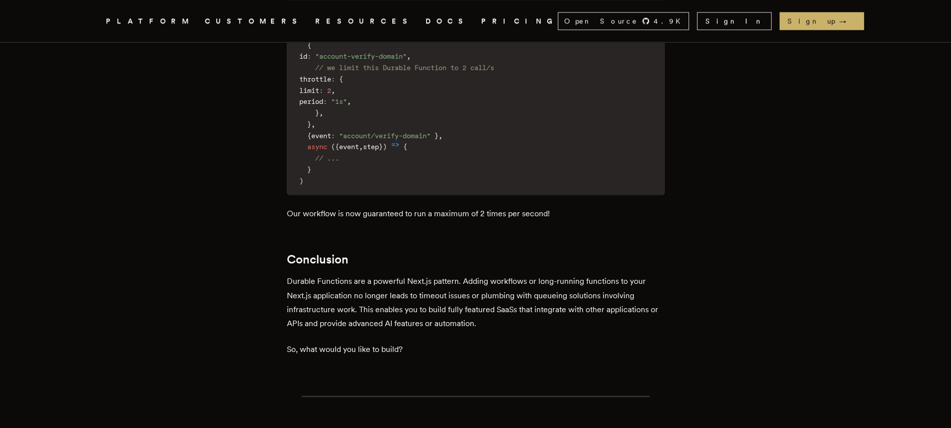
click at [416, 274] on p "Durable Functions are a powerful Next.js pattern. Adding workflows or long-runn…" at bounding box center [476, 302] width 378 height 56
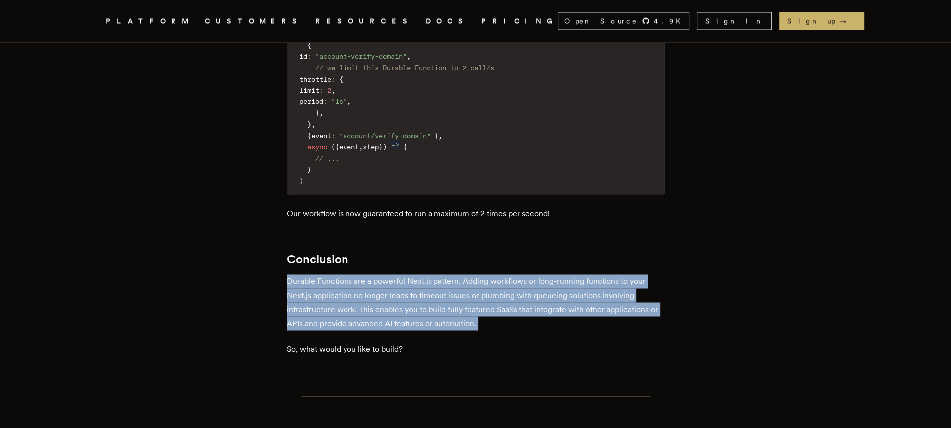
click at [416, 274] on p "Durable Functions are a powerful Next.js pattern. Adding workflows or long-runn…" at bounding box center [476, 302] width 378 height 56
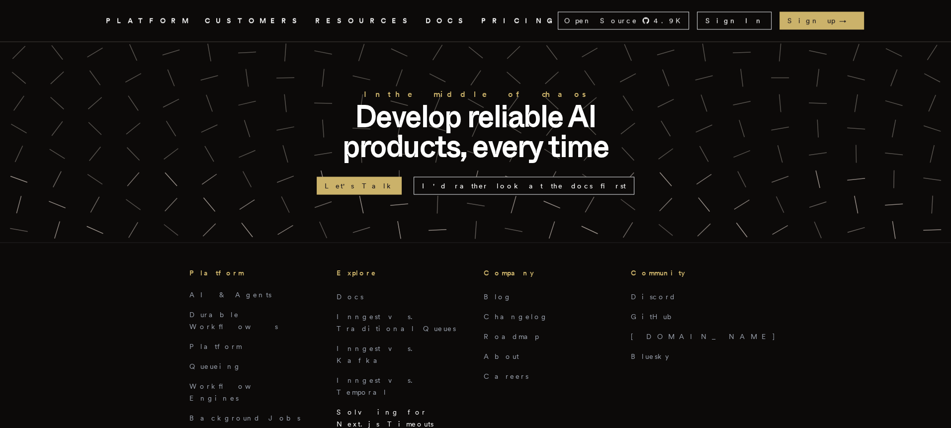
scroll to position [7352, 0]
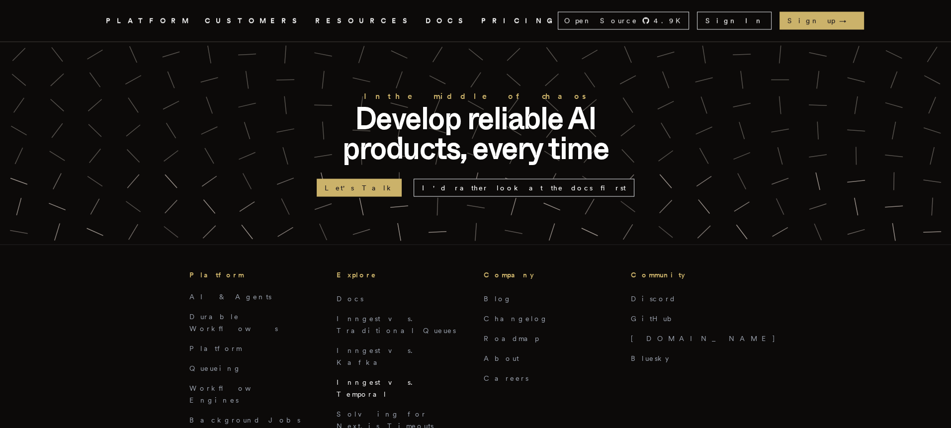
click at [363, 378] on link "Inngest vs. Temporal" at bounding box center [378, 388] width 82 height 20
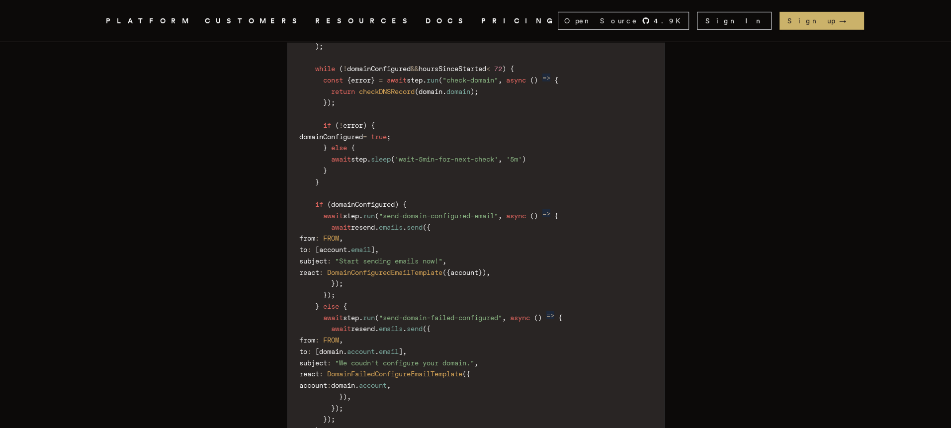
scroll to position [7398, 0]
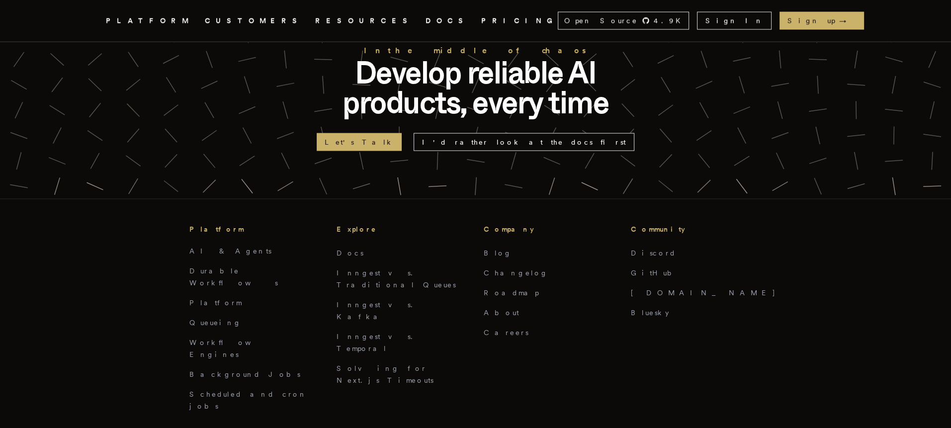
click at [349, 247] on ul "Docs Inngest vs. Traditional Queues Inngest vs. [PERSON_NAME] Inngest vs. Tempo…" at bounding box center [402, 316] width 131 height 139
click at [352, 269] on link "Inngest vs. Traditional Queues" at bounding box center [396, 279] width 119 height 20
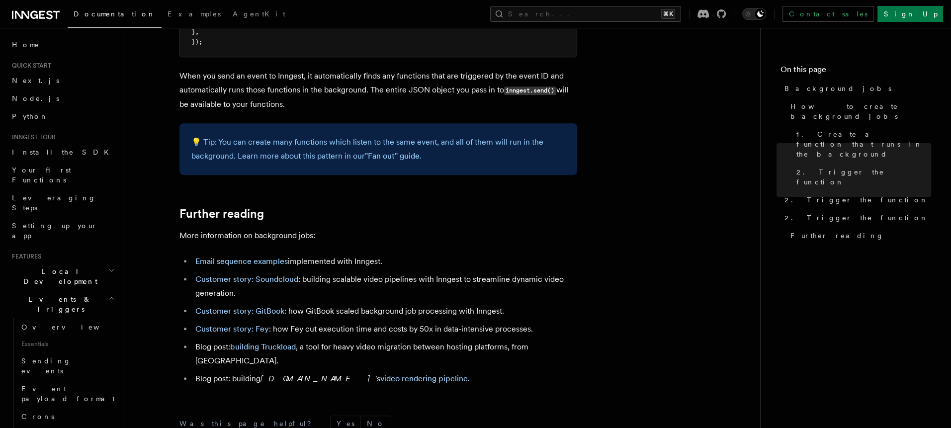
scroll to position [917, 0]
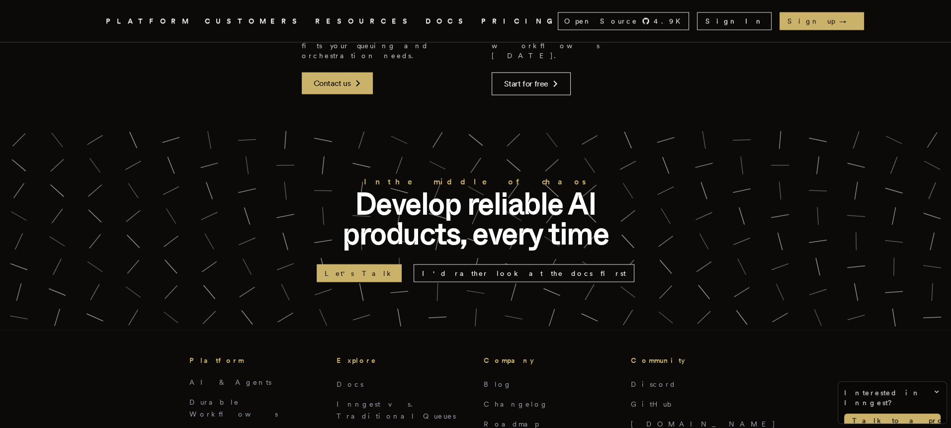
scroll to position [2349, 0]
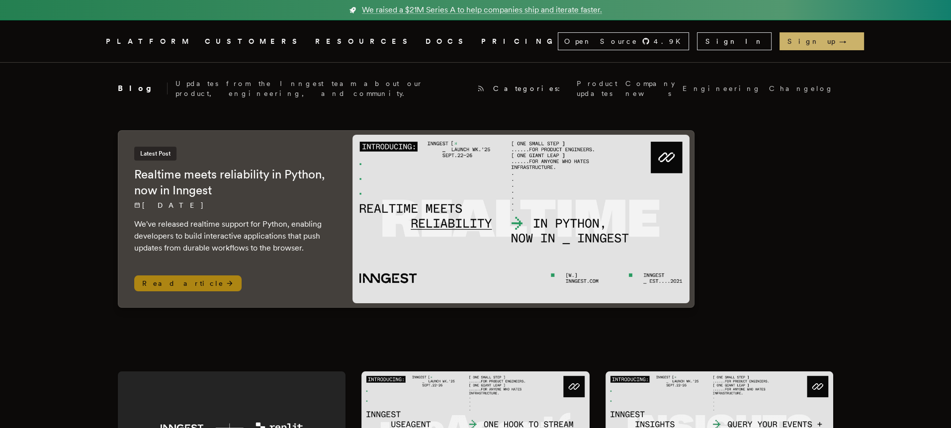
click at [486, 239] on img at bounding box center [521, 219] width 338 height 169
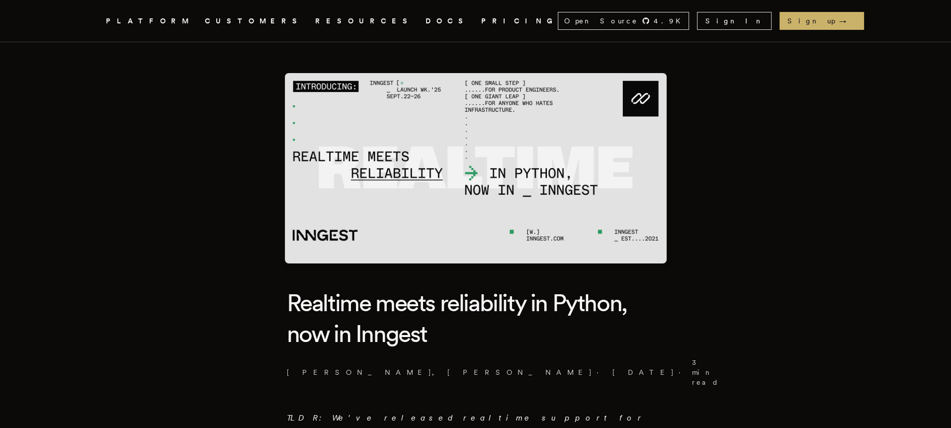
scroll to position [259, 0]
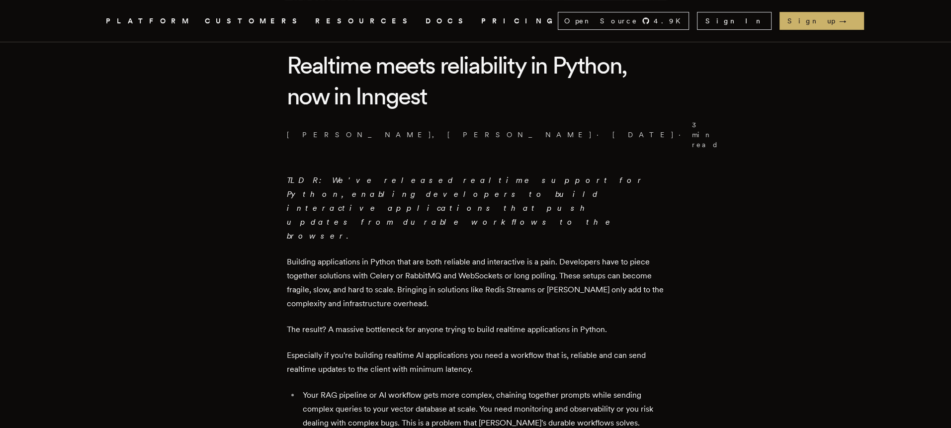
click at [422, 176] on em "TLDR: We've released realtime support for Python, enabling developers to build …" at bounding box center [466, 208] width 358 height 65
click at [424, 176] on em "TLDR: We've released realtime support for Python, enabling developers to build …" at bounding box center [466, 208] width 358 height 65
click at [425, 176] on em "TLDR: We've released realtime support for Python, enabling developers to build …" at bounding box center [466, 208] width 358 height 65
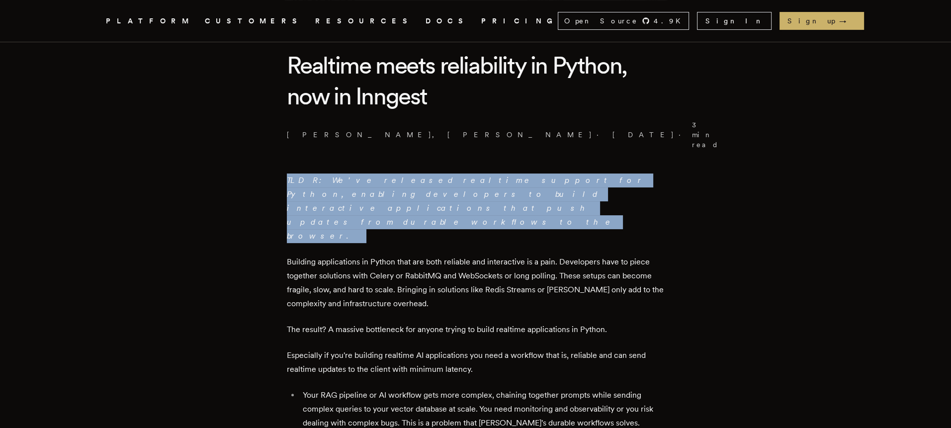
click at [428, 176] on em "TLDR: We've released realtime support for Python, enabling developers to build …" at bounding box center [466, 208] width 358 height 65
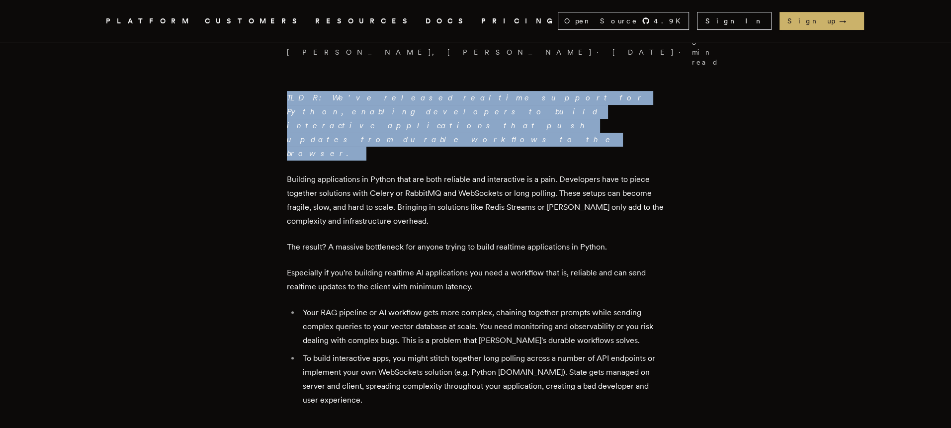
scroll to position [356, 0]
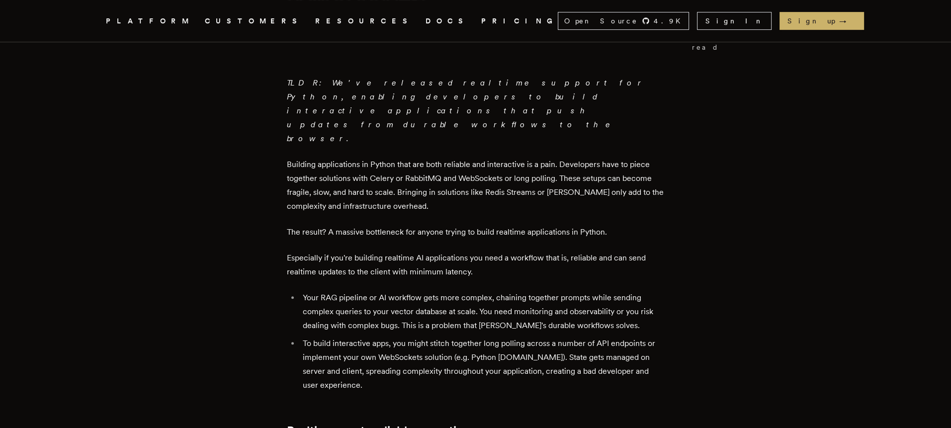
click at [352, 225] on p "The result? A massive bottleneck for anyone trying to build realtime applicatio…" at bounding box center [476, 232] width 378 height 14
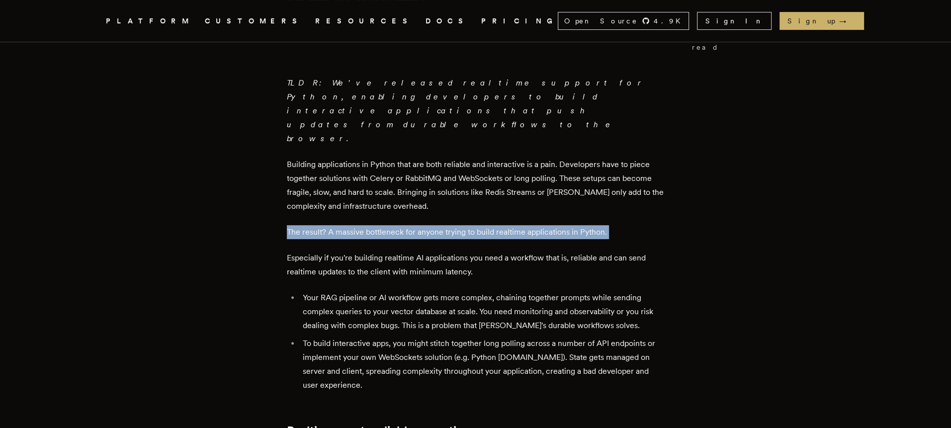
click at [352, 225] on p "The result? A massive bottleneck for anyone trying to build realtime applicatio…" at bounding box center [476, 232] width 378 height 14
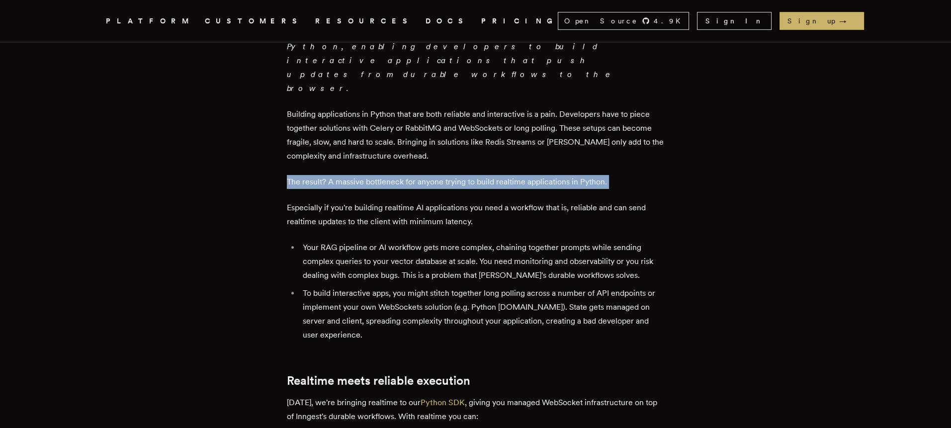
scroll to position [608, 0]
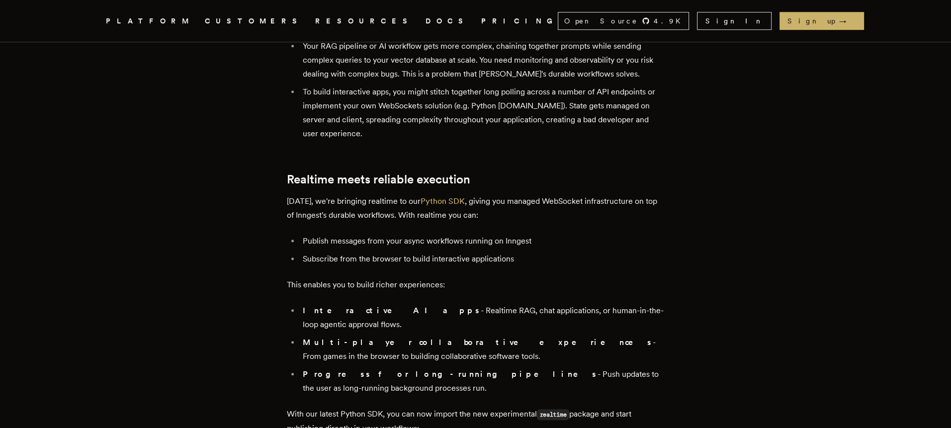
click at [389, 252] on li "Subscribe from the browser to build interactive applications" at bounding box center [482, 259] width 365 height 14
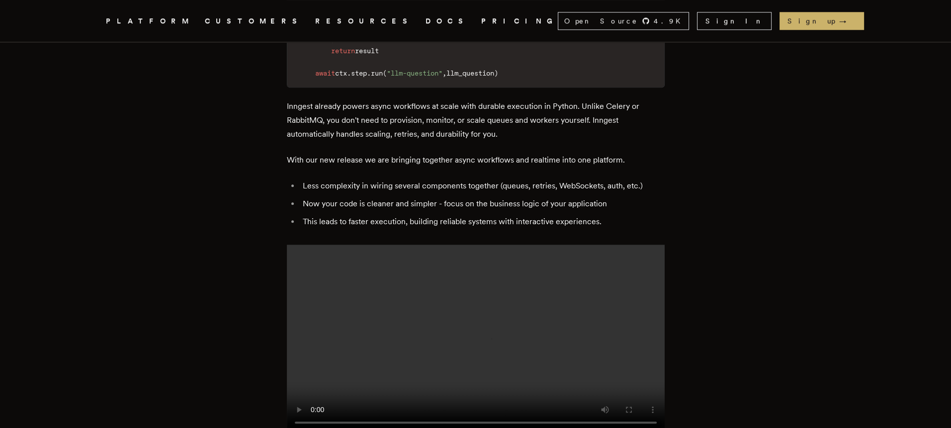
scroll to position [1251, 0]
click at [264, 24] on link "CUSTOMERS" at bounding box center [254, 21] width 98 height 12
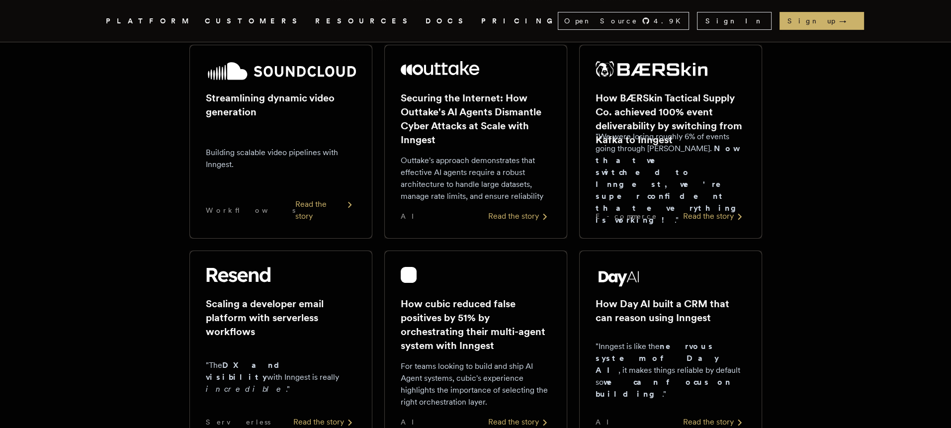
scroll to position [400, 0]
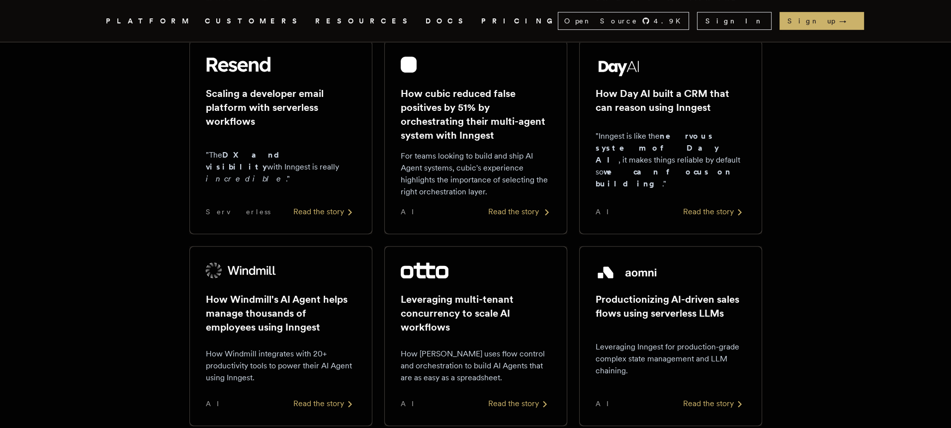
click at [461, 138] on h2 "How cubic reduced false positives by 51% by orchestrating their multi-agent sys…" at bounding box center [476, 115] width 150 height 56
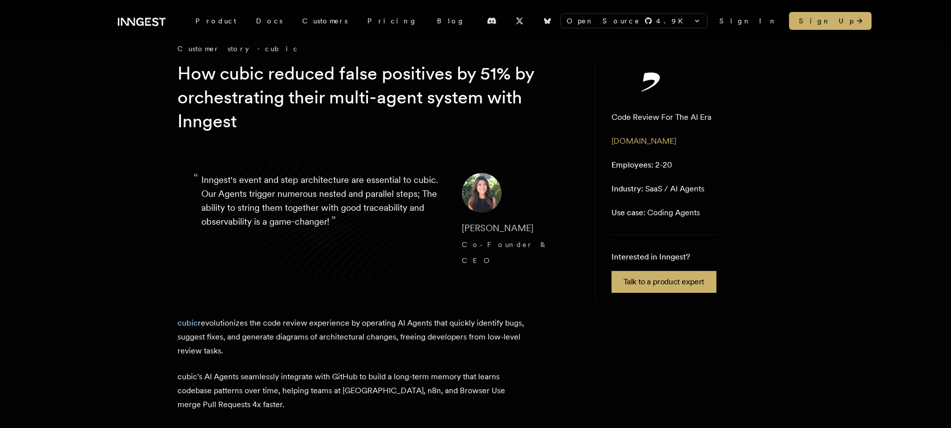
scroll to position [121, 0]
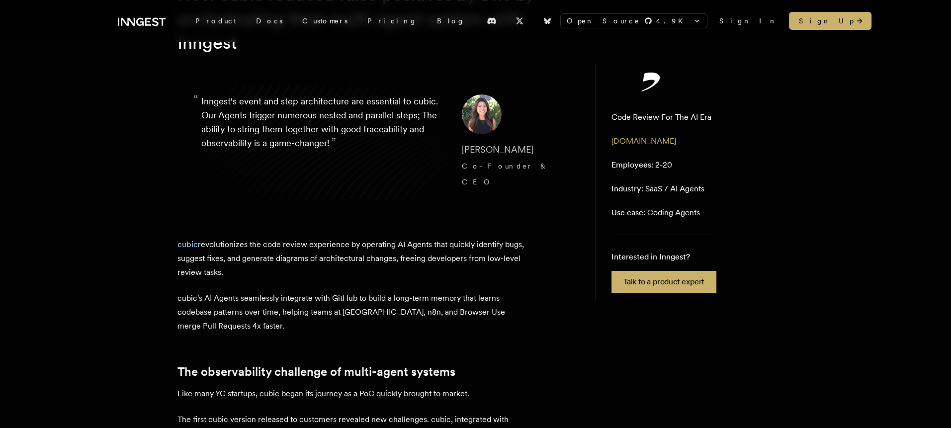
click at [284, 108] on p "“ Inngest's event and step architecture are essential to cubic. Our Agents trig…" at bounding box center [323, 141] width 245 height 95
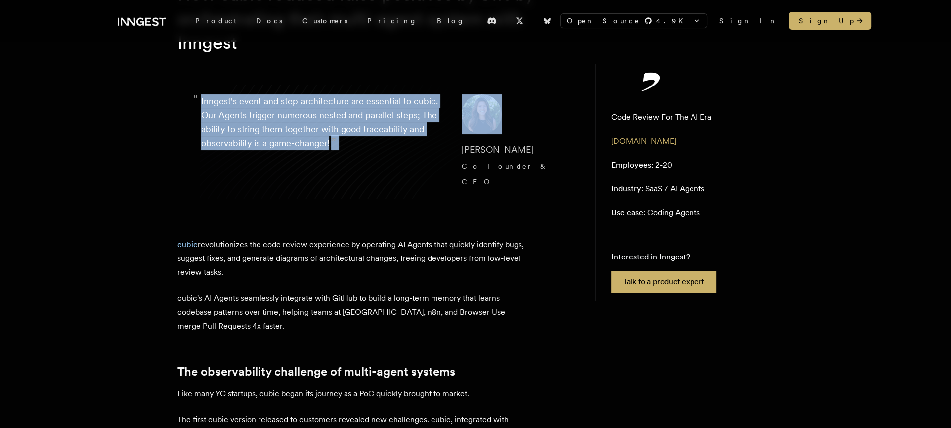
click at [284, 108] on p "“ Inngest's event and step architecture are essential to cubic. Our Agents trig…" at bounding box center [323, 141] width 245 height 95
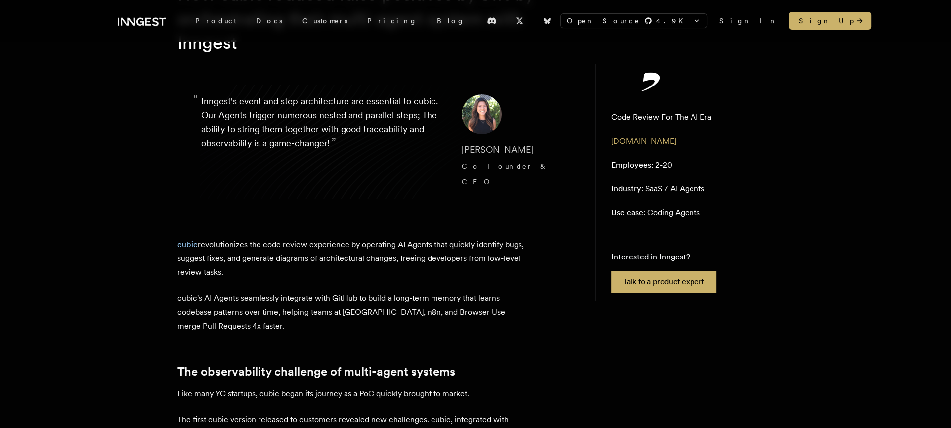
click at [309, 291] on p "cubic's AI Agents seamlessly integrate with GitHub to build a long-term memory …" at bounding box center [351, 312] width 348 height 42
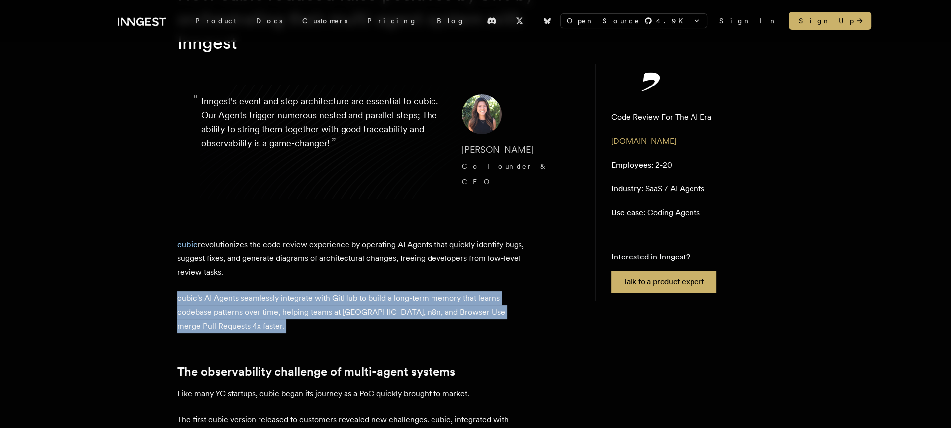
click at [309, 291] on p "cubic's AI Agents seamlessly integrate with GitHub to build a long-term memory …" at bounding box center [351, 312] width 348 height 42
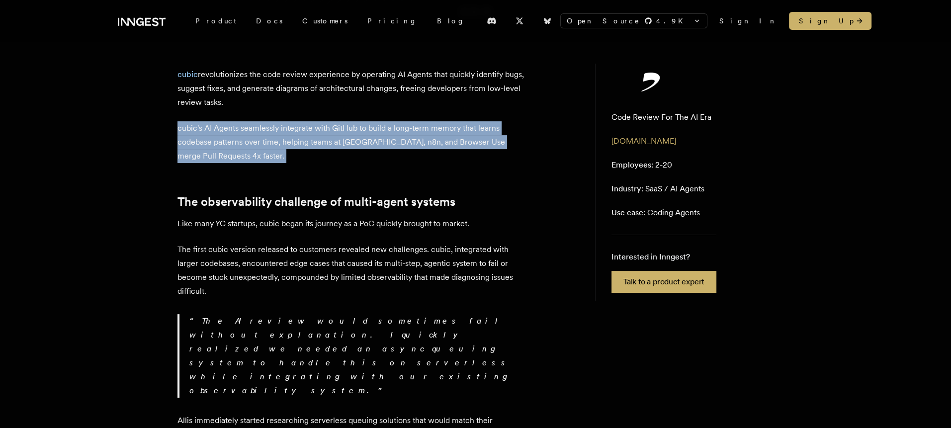
scroll to position [356, 0]
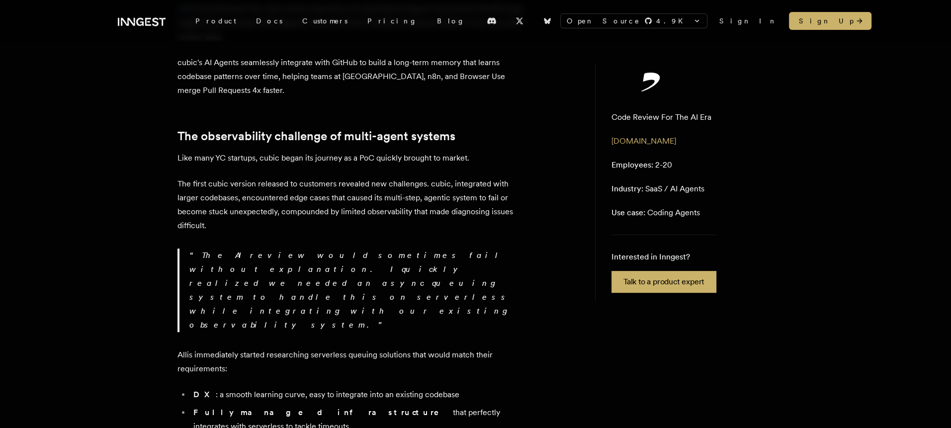
click at [353, 254] on p "The AI review would sometimes fail without explanation. I quickly realized we n…" at bounding box center [357, 291] width 336 height 84
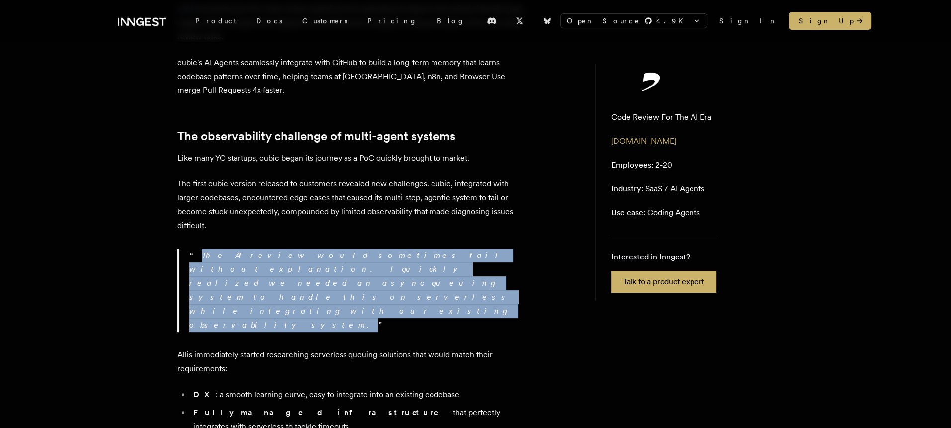
click at [353, 254] on p "The AI review would sometimes fail without explanation. I quickly realized we n…" at bounding box center [357, 291] width 336 height 84
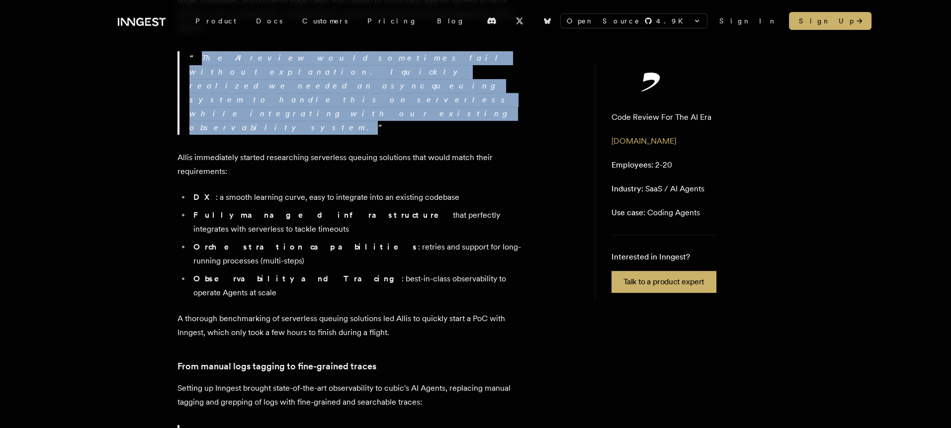
scroll to position [559, 0]
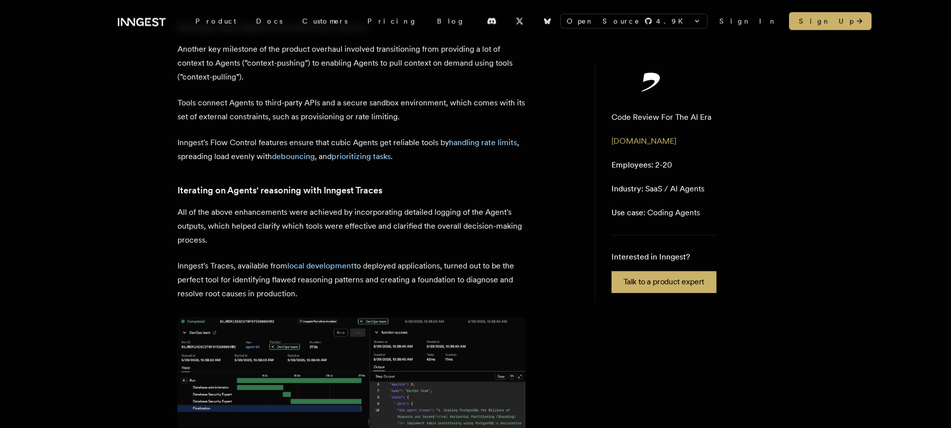
scroll to position [1959, 0]
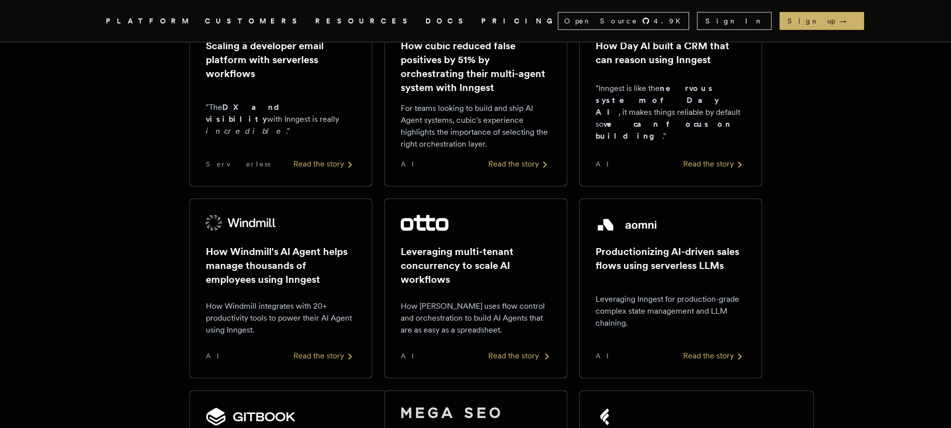
scroll to position [449, 0]
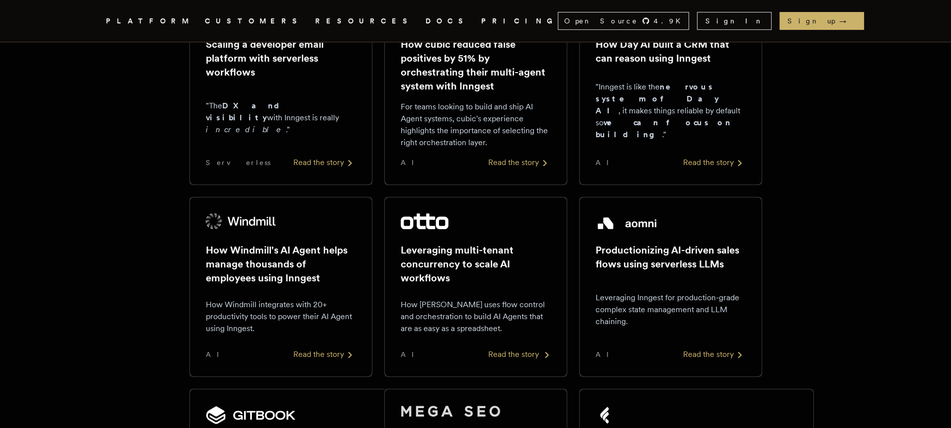
click at [478, 263] on h2 "Leveraging multi-tenant concurrency to scale AI workflows" at bounding box center [476, 264] width 150 height 42
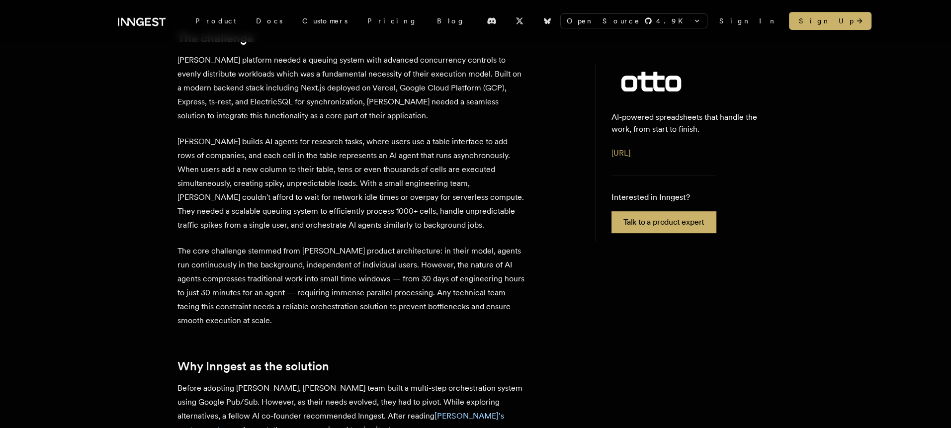
scroll to position [713, 0]
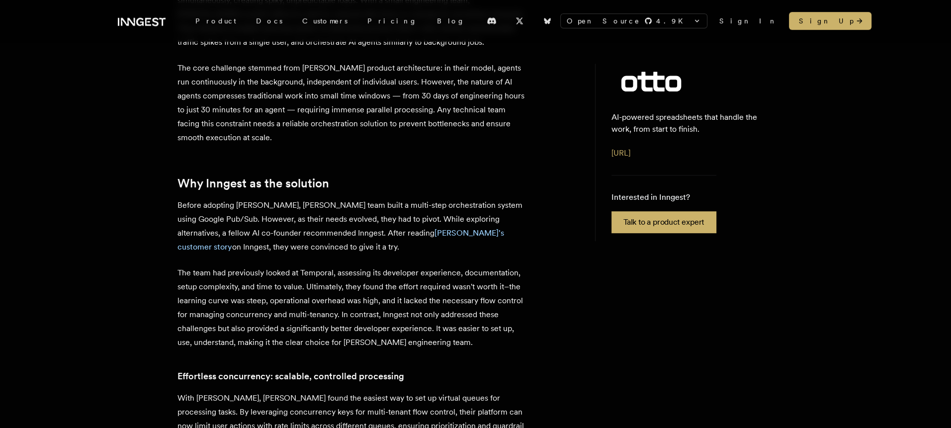
click at [252, 198] on p "Before adopting Inngest, Otto's team built a multi-step orchestration system us…" at bounding box center [351, 226] width 348 height 56
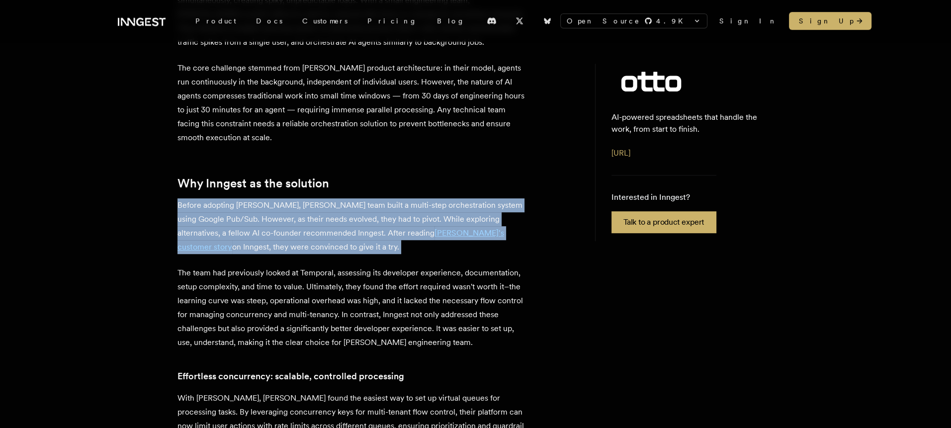
click at [252, 198] on p "Before adopting Inngest, Otto's team built a multi-step orchestration system us…" at bounding box center [351, 226] width 348 height 56
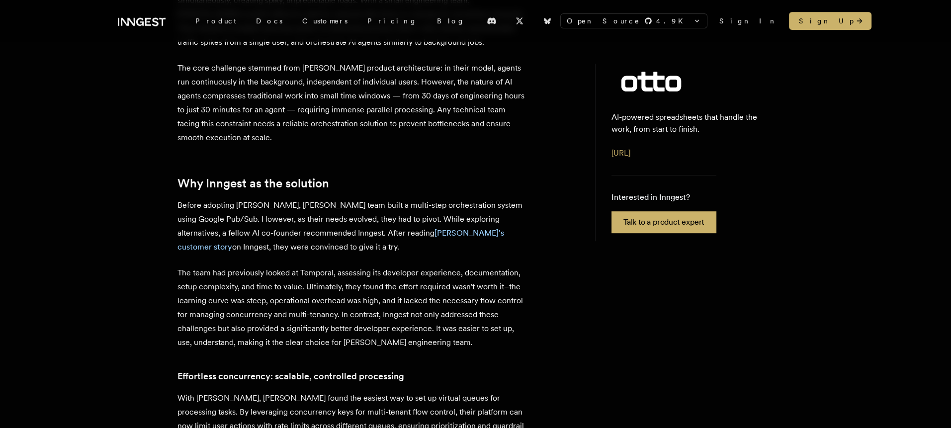
click at [241, 266] on p "The team had previously looked at Temporal, assessing its developer experience,…" at bounding box center [351, 308] width 348 height 84
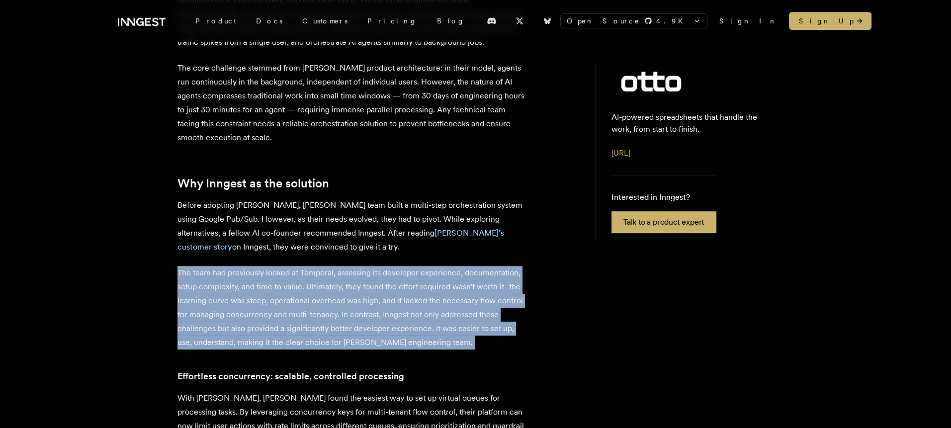
click at [241, 266] on p "The team had previously looked at Temporal, assessing its developer experience,…" at bounding box center [351, 308] width 348 height 84
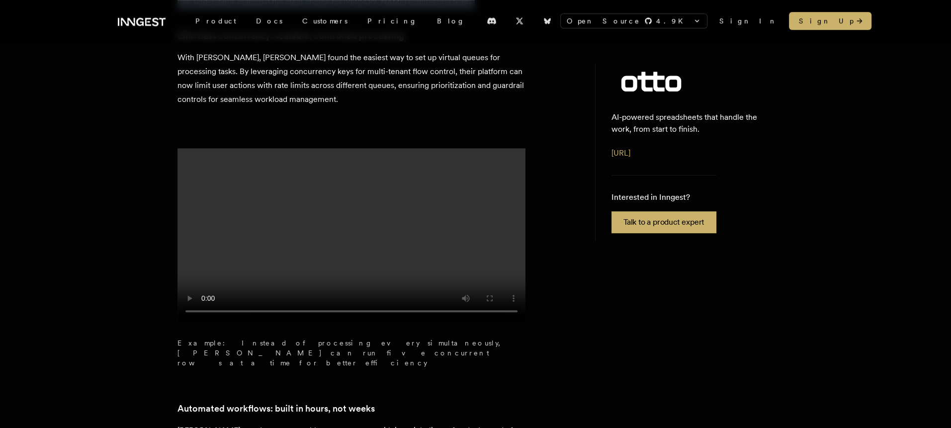
scroll to position [1076, 0]
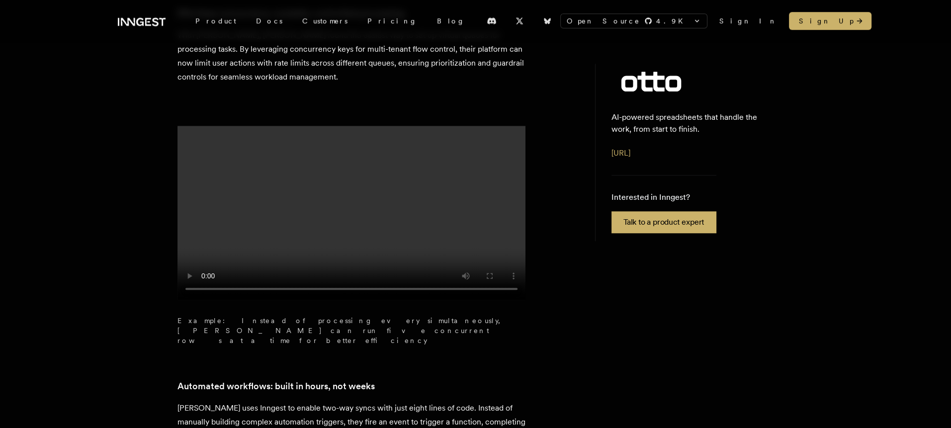
click at [275, 401] on p "Otto uses Inngest to enable two-way syncs with just eight lines of code. Instea…" at bounding box center [351, 422] width 348 height 42
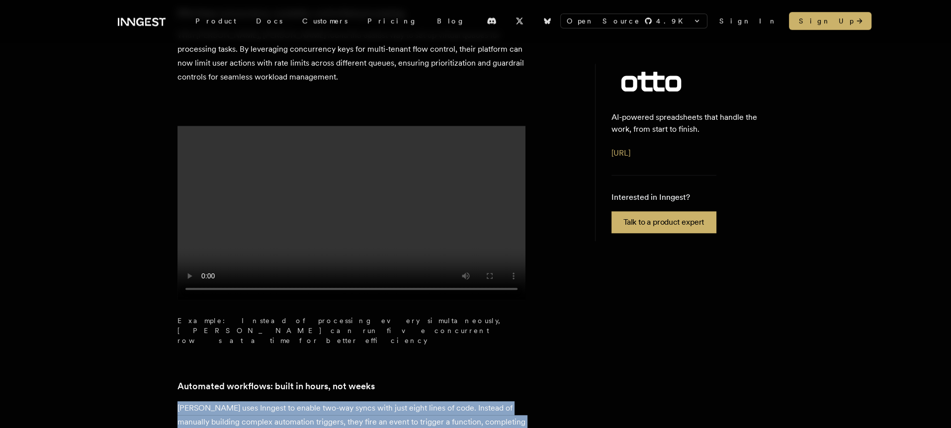
click at [275, 401] on p "Otto uses Inngest to enable two-way syncs with just eight lines of code. Instea…" at bounding box center [351, 422] width 348 height 42
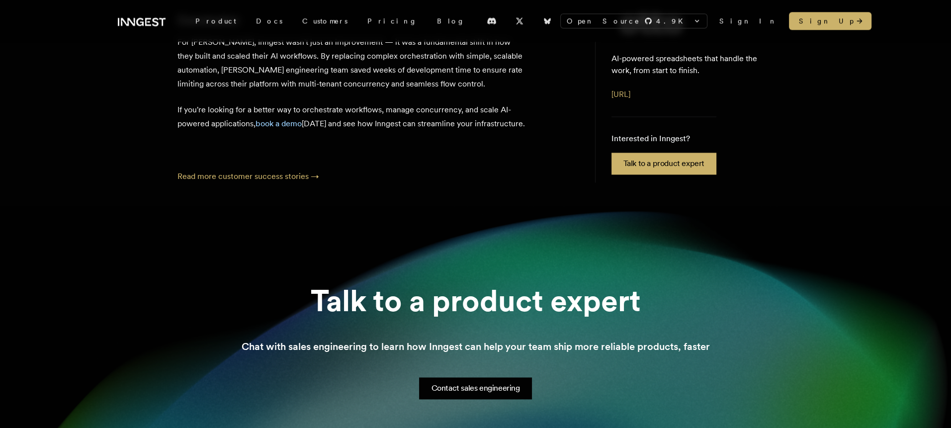
scroll to position [1940, 0]
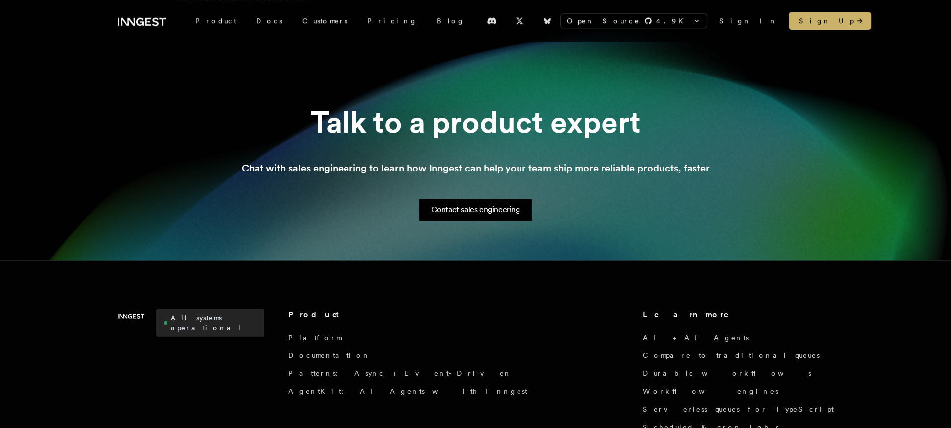
scroll to position [1110, 0]
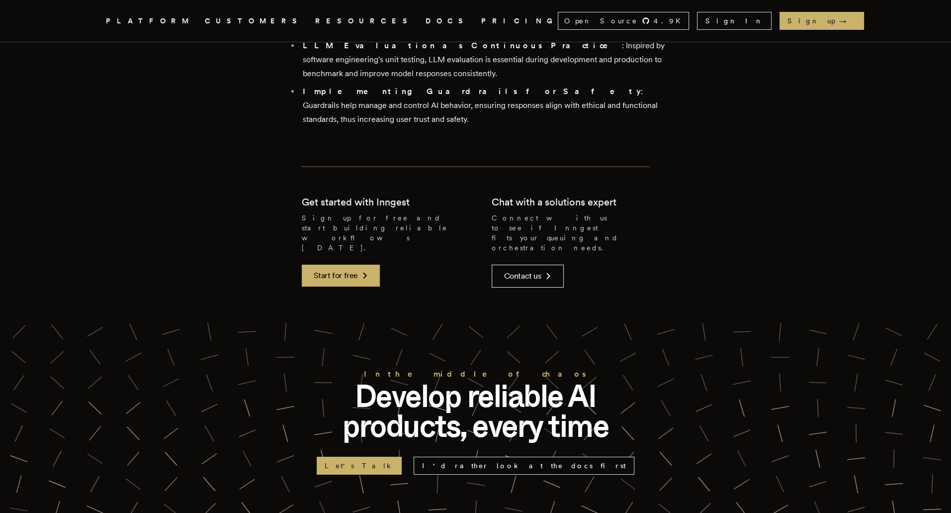
scroll to position [4292, 0]
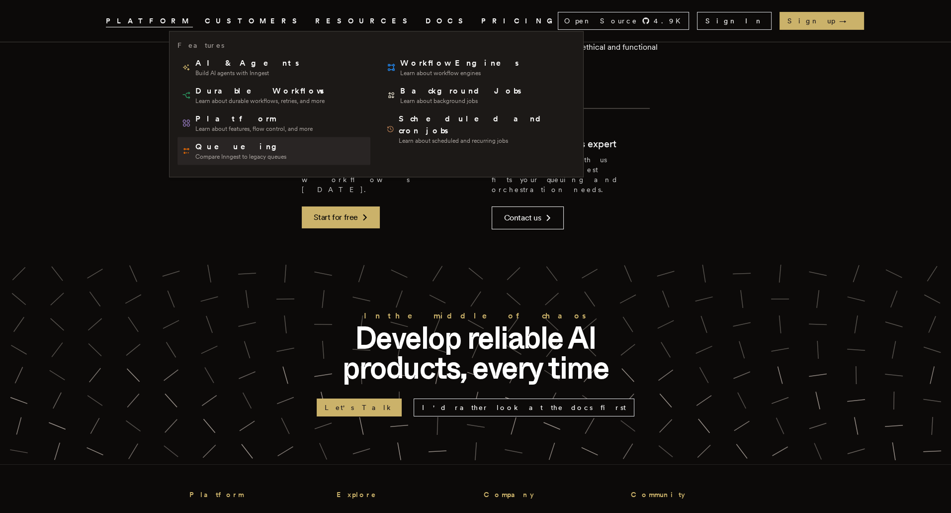
click at [256, 156] on span "Compare Inngest to legacy queues" at bounding box center [240, 157] width 91 height 8
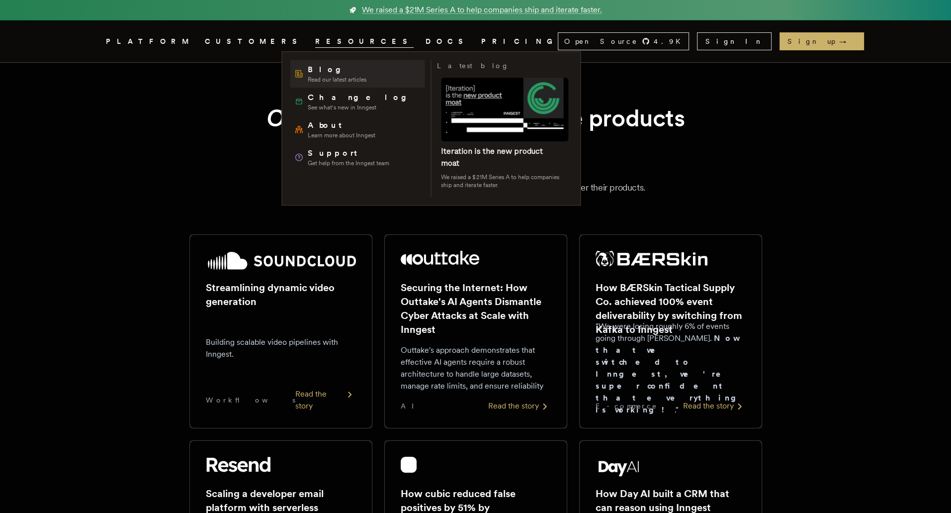
click at [331, 79] on span "Read our latest articles" at bounding box center [337, 80] width 59 height 8
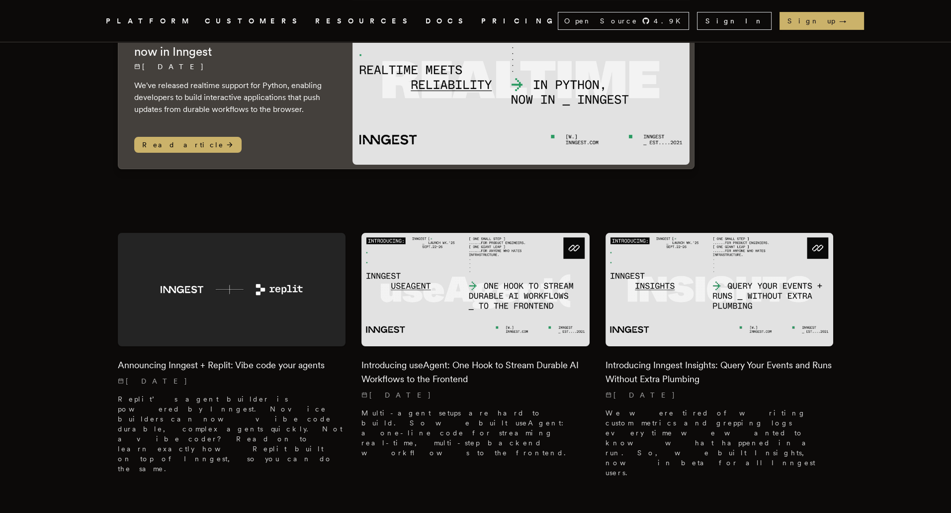
scroll to position [344, 0]
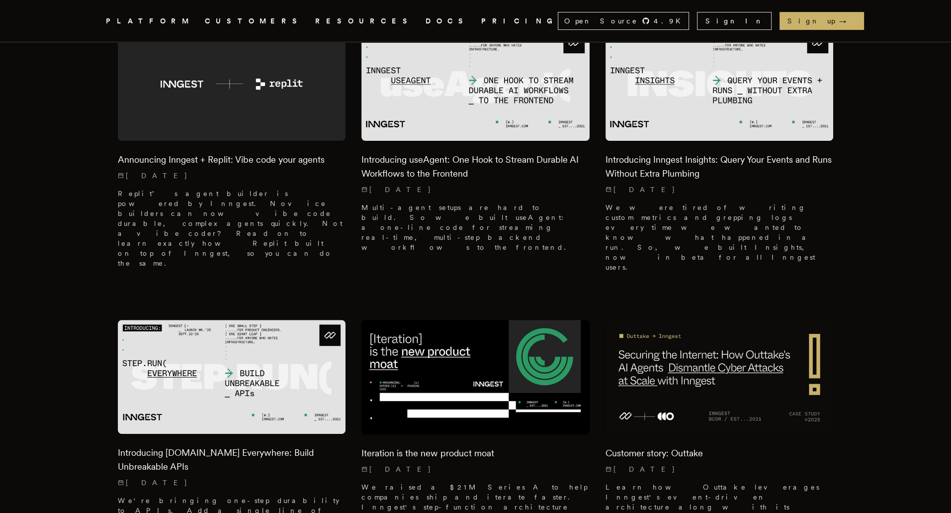
click at [426, 17] on link "DOCS" at bounding box center [448, 21] width 44 height 12
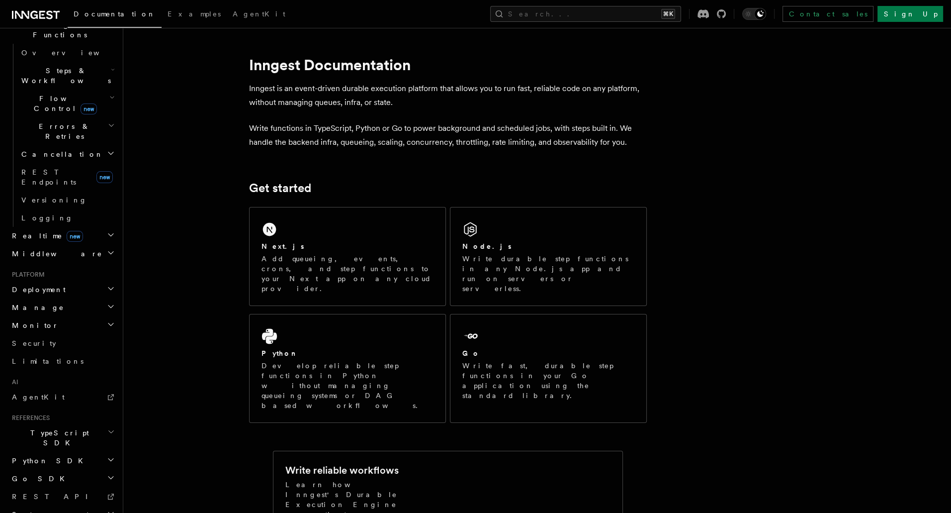
scroll to position [250, 0]
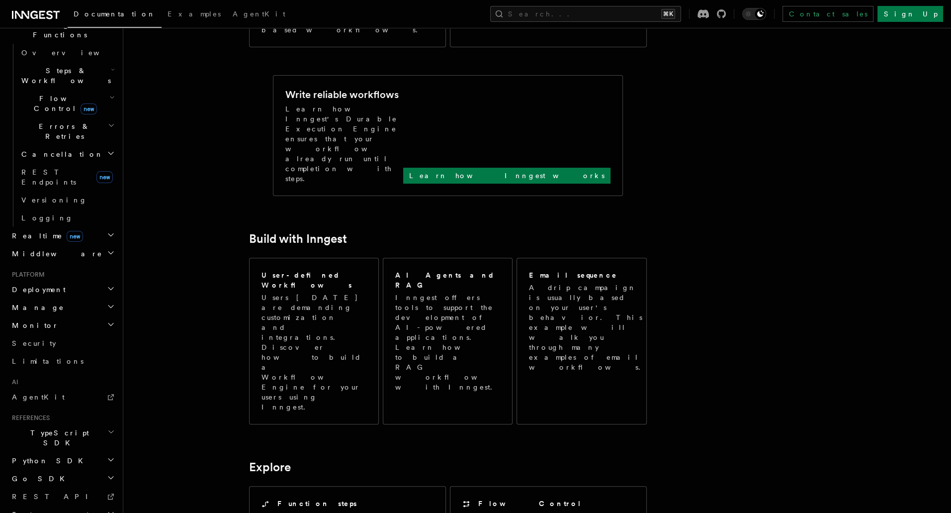
scroll to position [223, 0]
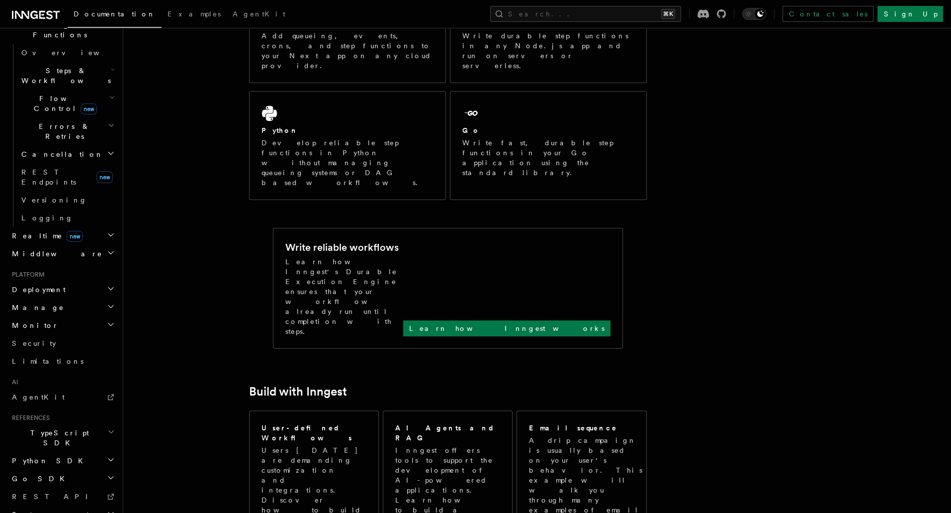
click at [43, 284] on span "Deployment" at bounding box center [37, 289] width 58 height 10
click at [43, 489] on h2 "Manage" at bounding box center [62, 498] width 109 height 18
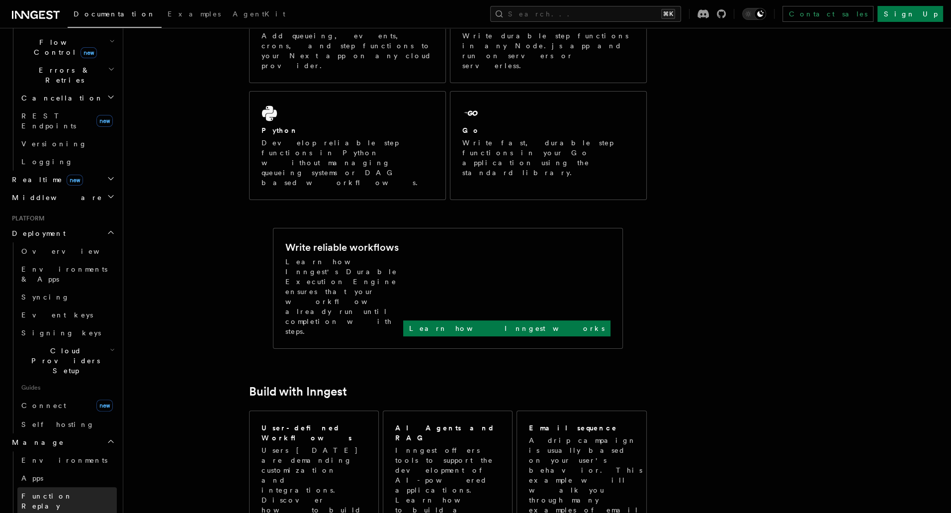
scroll to position [393, 0]
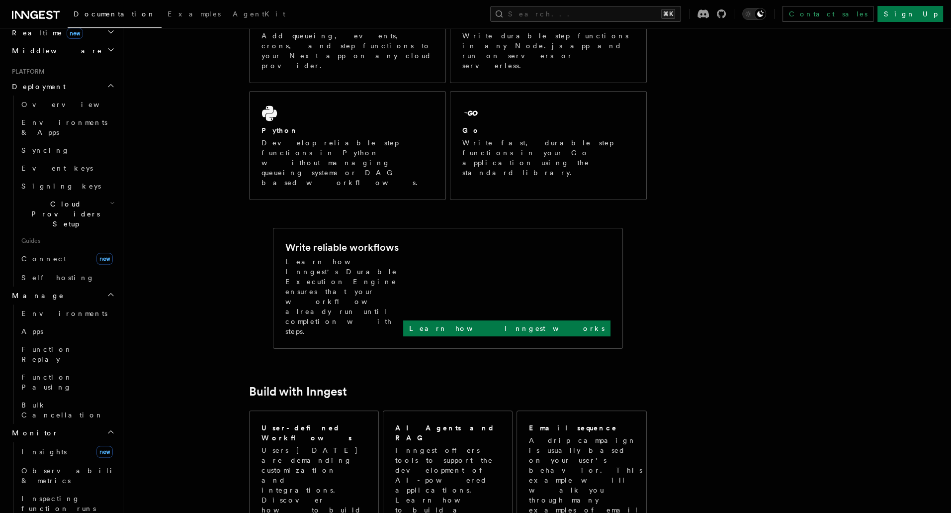
scroll to position [506, 0]
click at [73, 465] on span "Observability & metrics" at bounding box center [72, 474] width 102 height 18
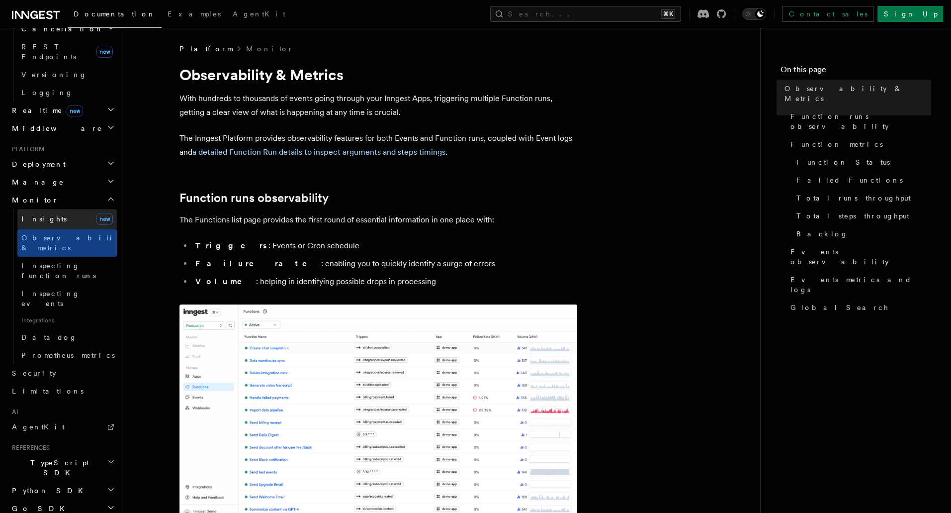
click at [67, 209] on link "Insights new" at bounding box center [66, 219] width 99 height 20
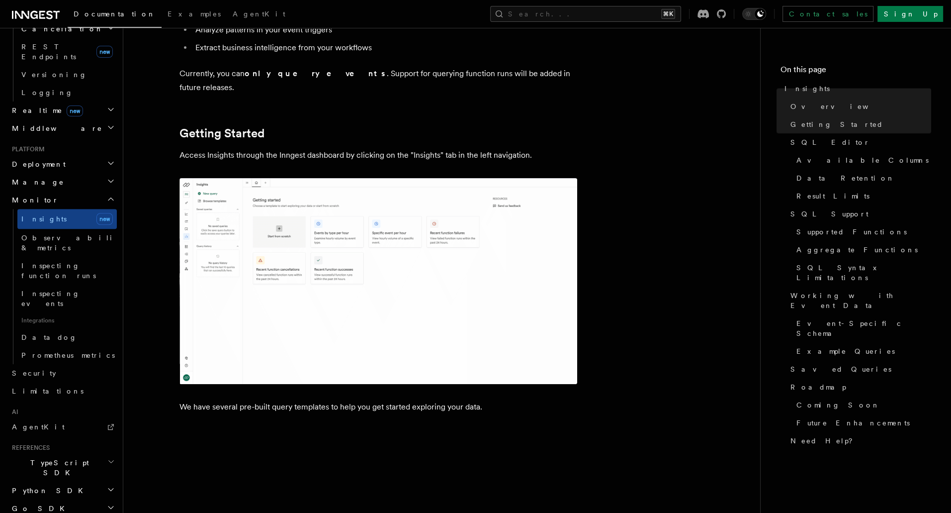
scroll to position [414, 0]
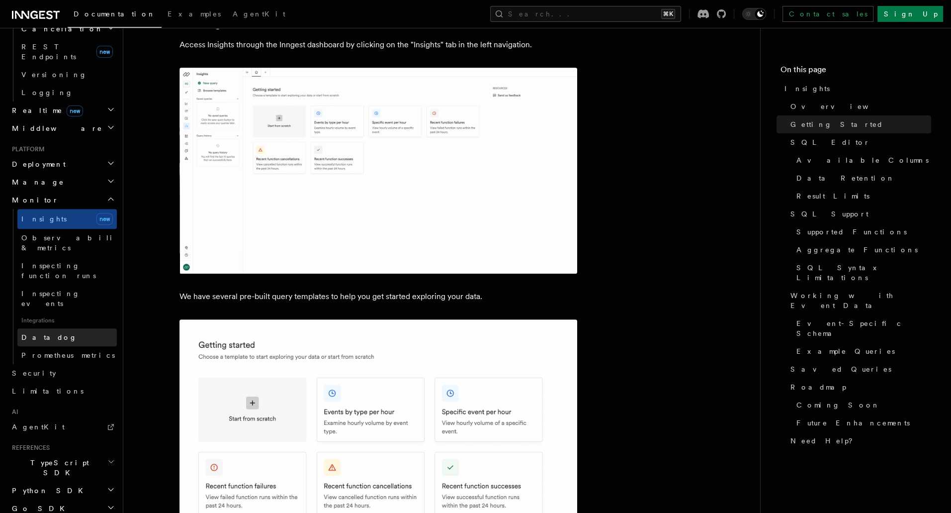
click at [45, 333] on span "Datadog" at bounding box center [49, 337] width 56 height 8
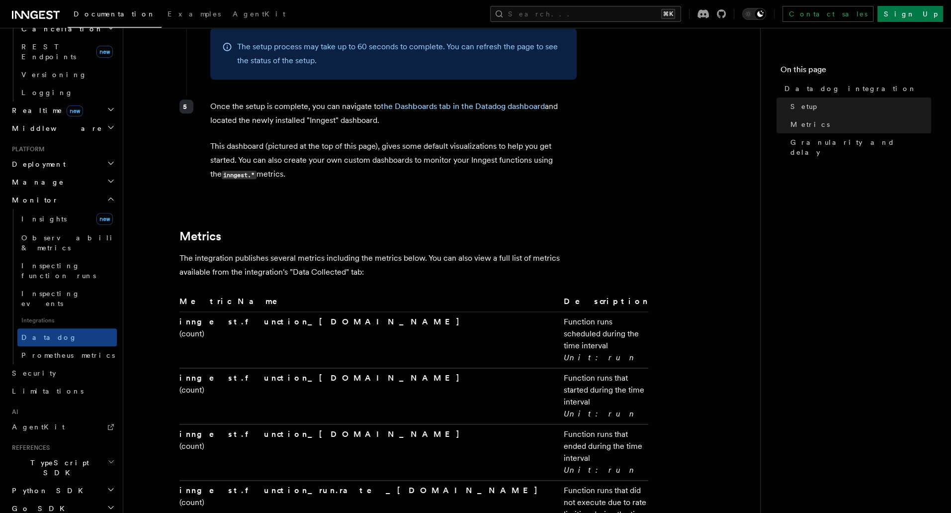
scroll to position [1515, 0]
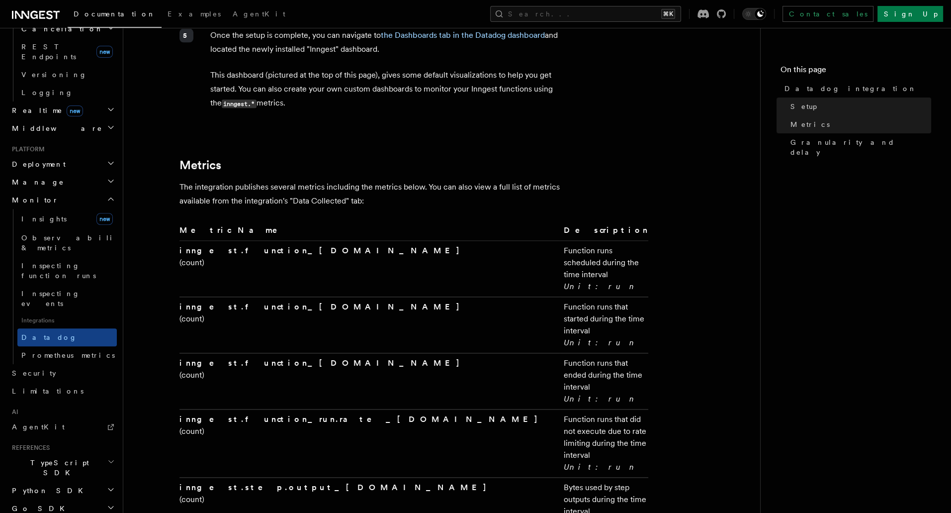
click at [33, 12] on icon at bounding box center [36, 15] width 48 height 12
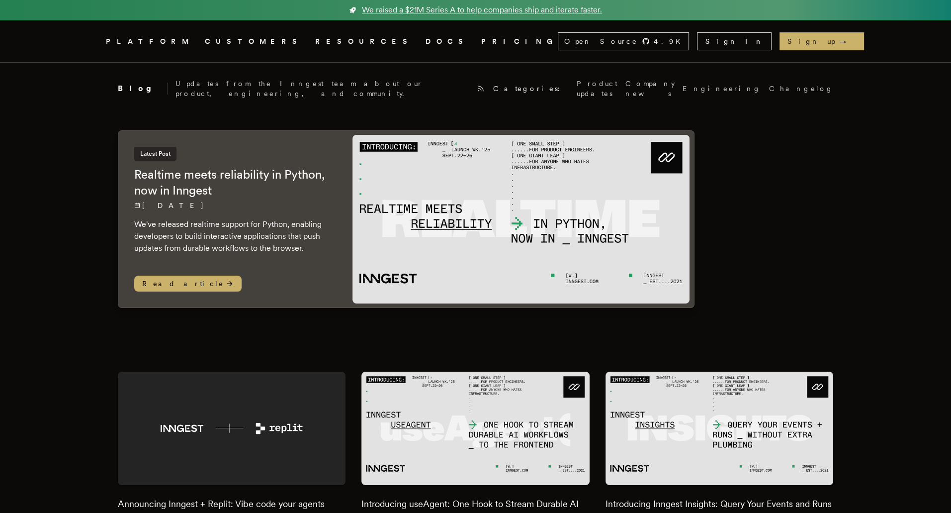
click at [426, 43] on link "DOCS" at bounding box center [448, 41] width 44 height 12
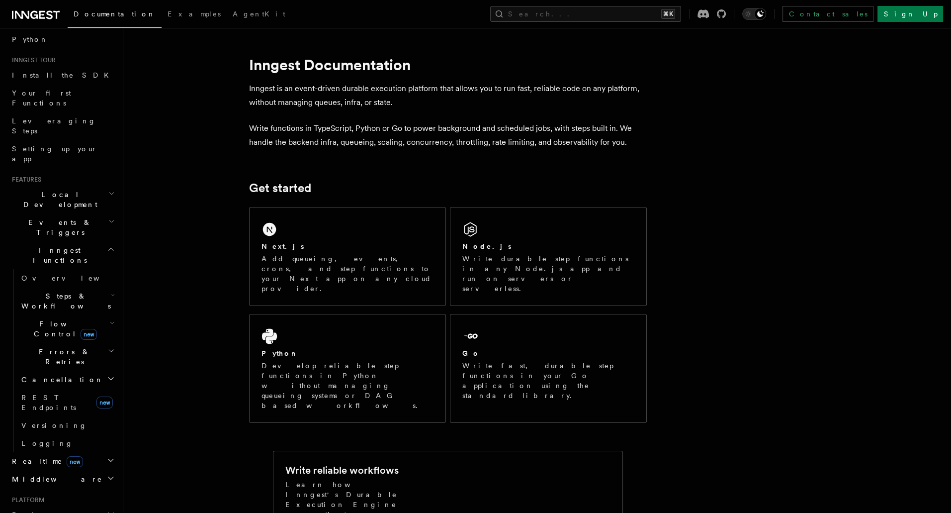
scroll to position [250, 0]
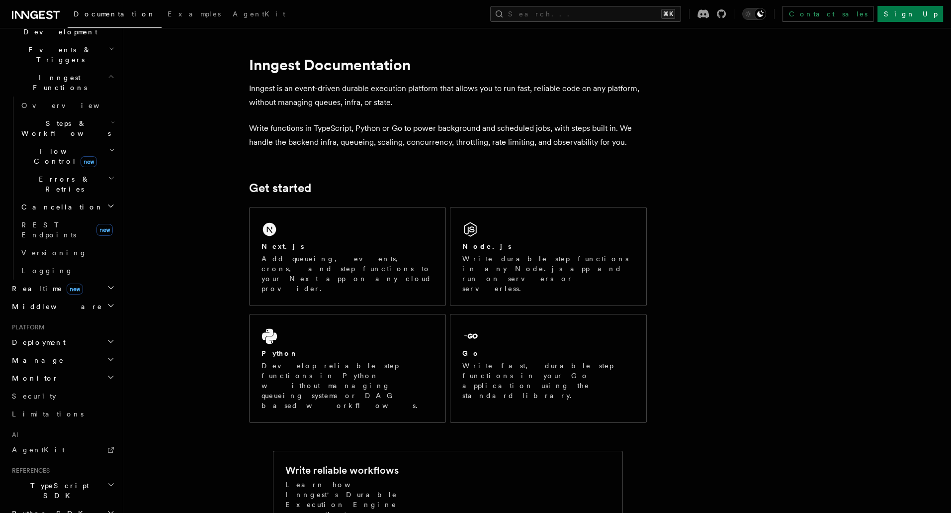
click at [21, 373] on span "Monitor" at bounding box center [33, 378] width 51 height 10
click at [36, 351] on h2 "Manage" at bounding box center [62, 360] width 109 height 18
click at [42, 333] on h2 "Deployment" at bounding box center [62, 342] width 109 height 18
click at [56, 450] on h2 "Cloud Providers Setup" at bounding box center [66, 469] width 99 height 38
click at [50, 438] on span "Signing keys" at bounding box center [61, 442] width 80 height 8
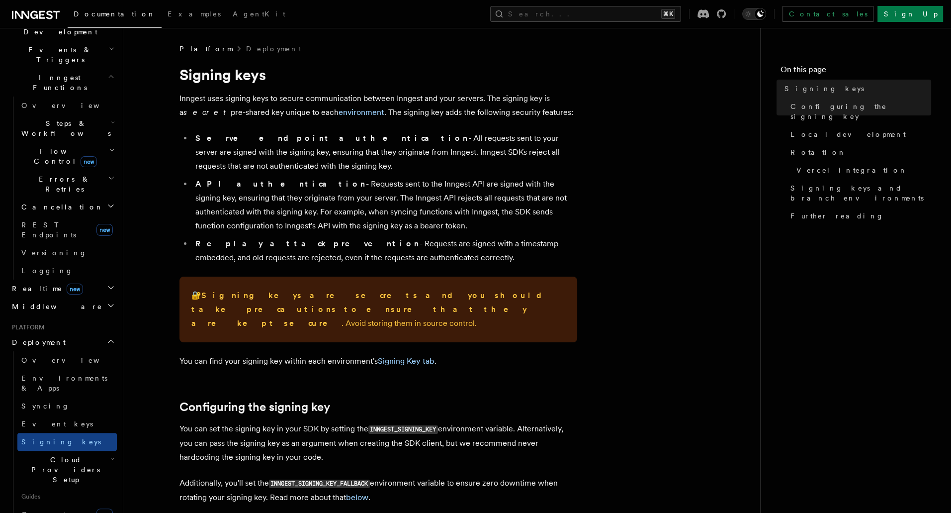
click at [29, 18] on icon at bounding box center [36, 15] width 48 height 12
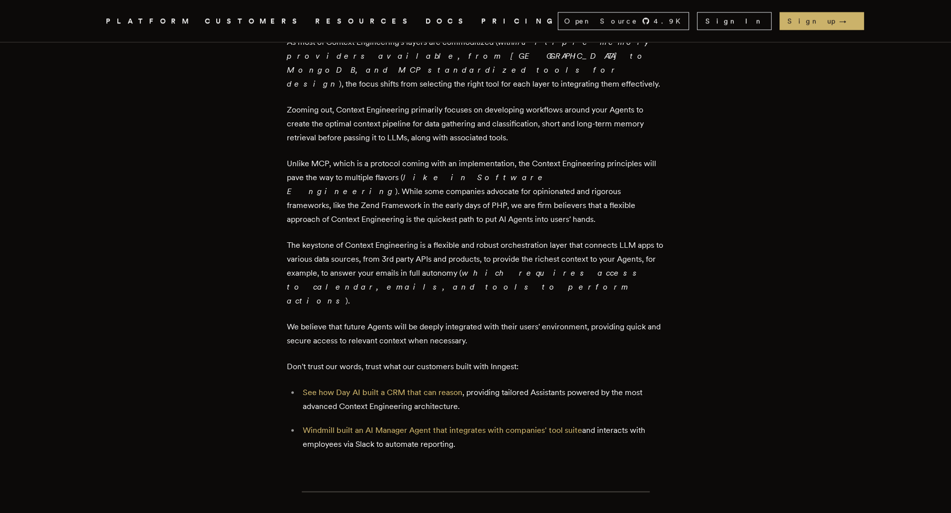
scroll to position [1453, 0]
